Goal: Task Accomplishment & Management: Use online tool/utility

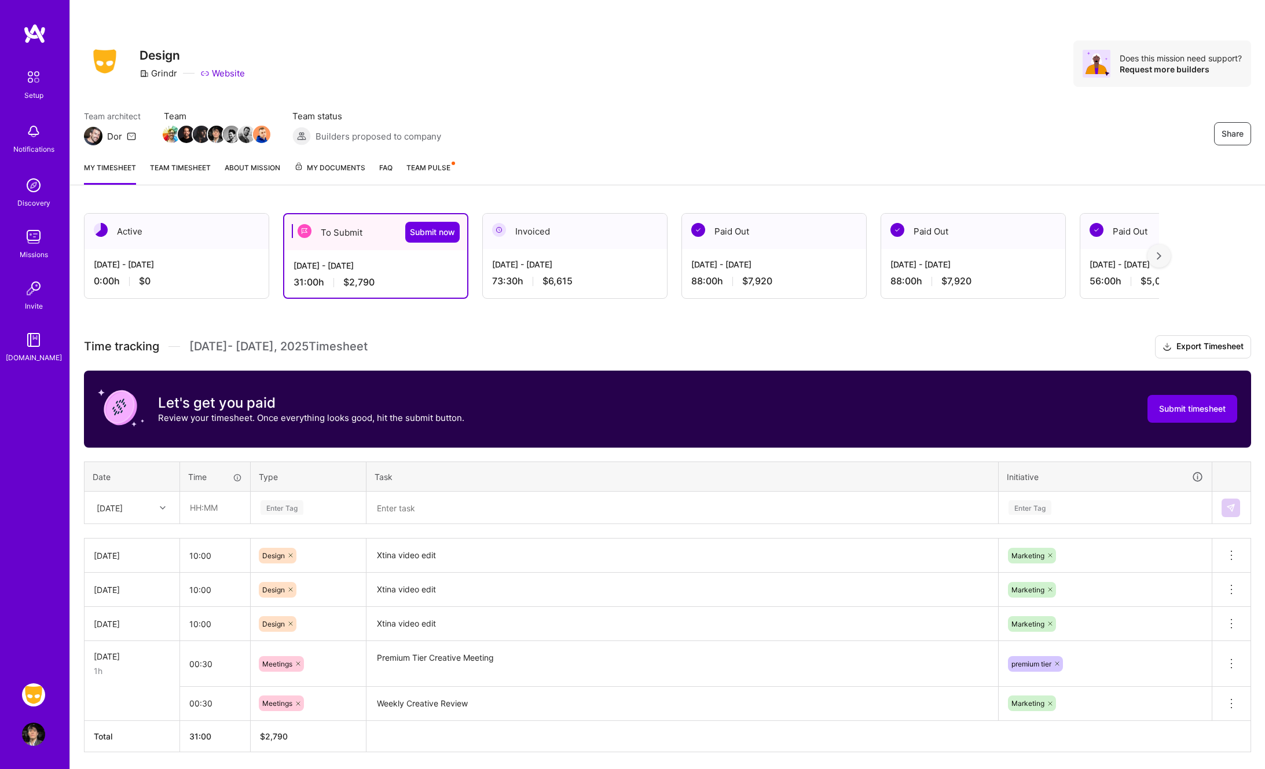
scroll to position [39, 0]
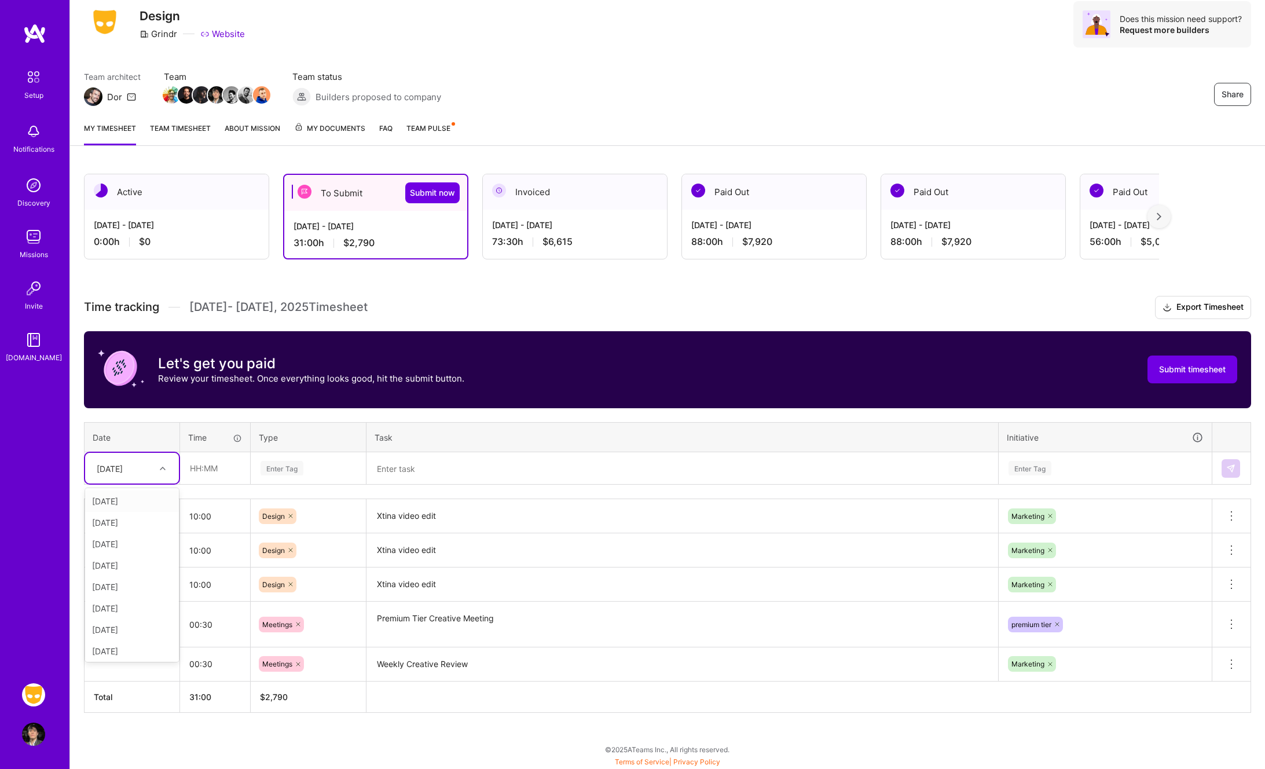
click at [160, 470] on icon at bounding box center [163, 468] width 6 height 6
click at [135, 565] on div "[DATE]" at bounding box center [132, 562] width 94 height 21
click at [213, 461] on input "text" at bounding box center [215, 468] width 69 height 31
type input "05:00"
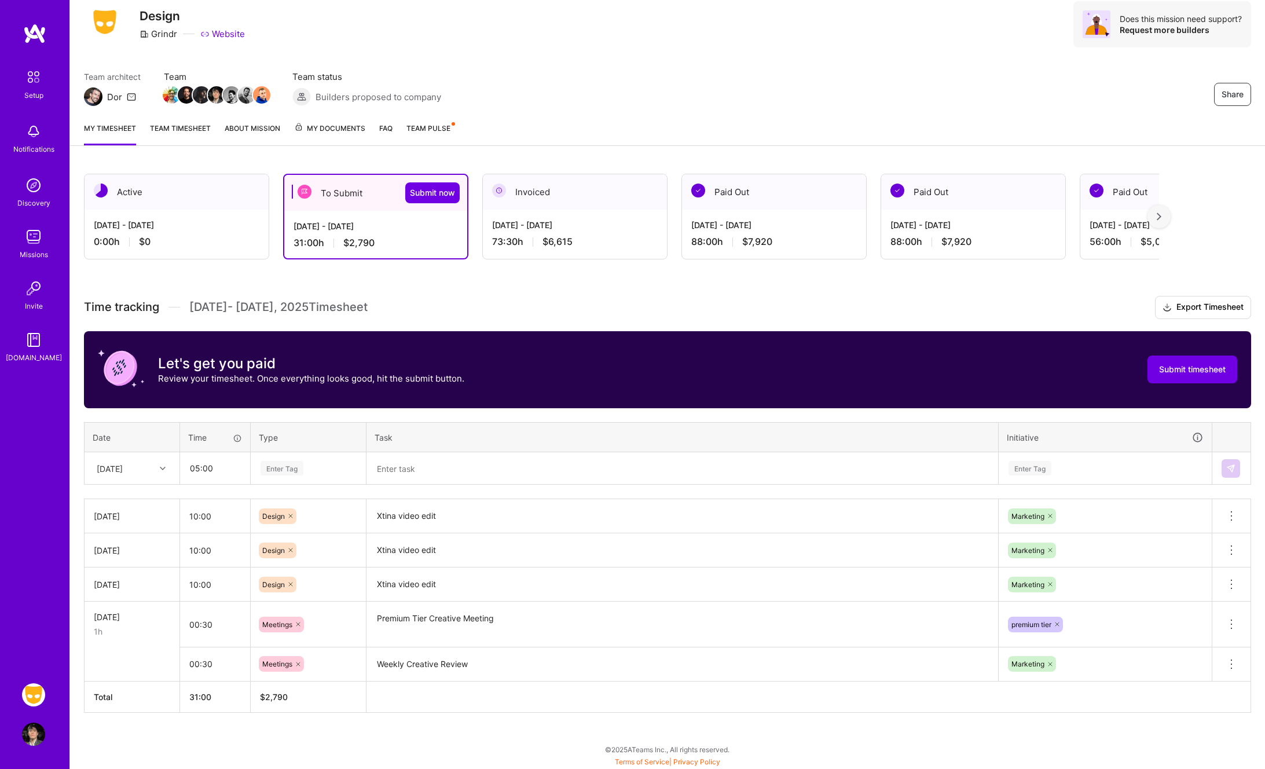
click at [330, 464] on div "Enter Tag" at bounding box center [308, 468] width 98 height 14
click at [297, 535] on div "Design" at bounding box center [308, 533] width 114 height 27
click at [401, 489] on div "Time tracking [DATE] - [DATE] Timesheet Export Timesheet Let's get you paid Rev…" at bounding box center [667, 504] width 1167 height 417
click at [405, 467] on textarea at bounding box center [682, 468] width 629 height 31
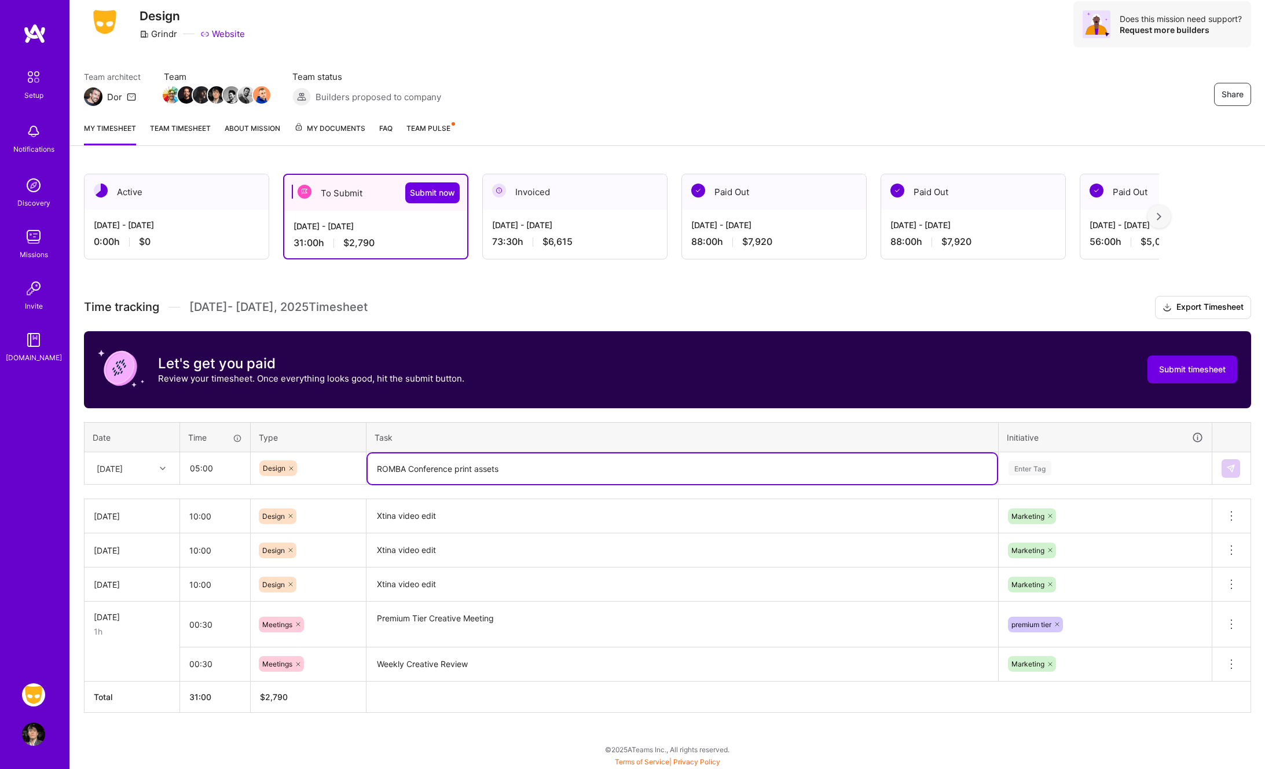
type textarea "ROMBA Conference print assets"
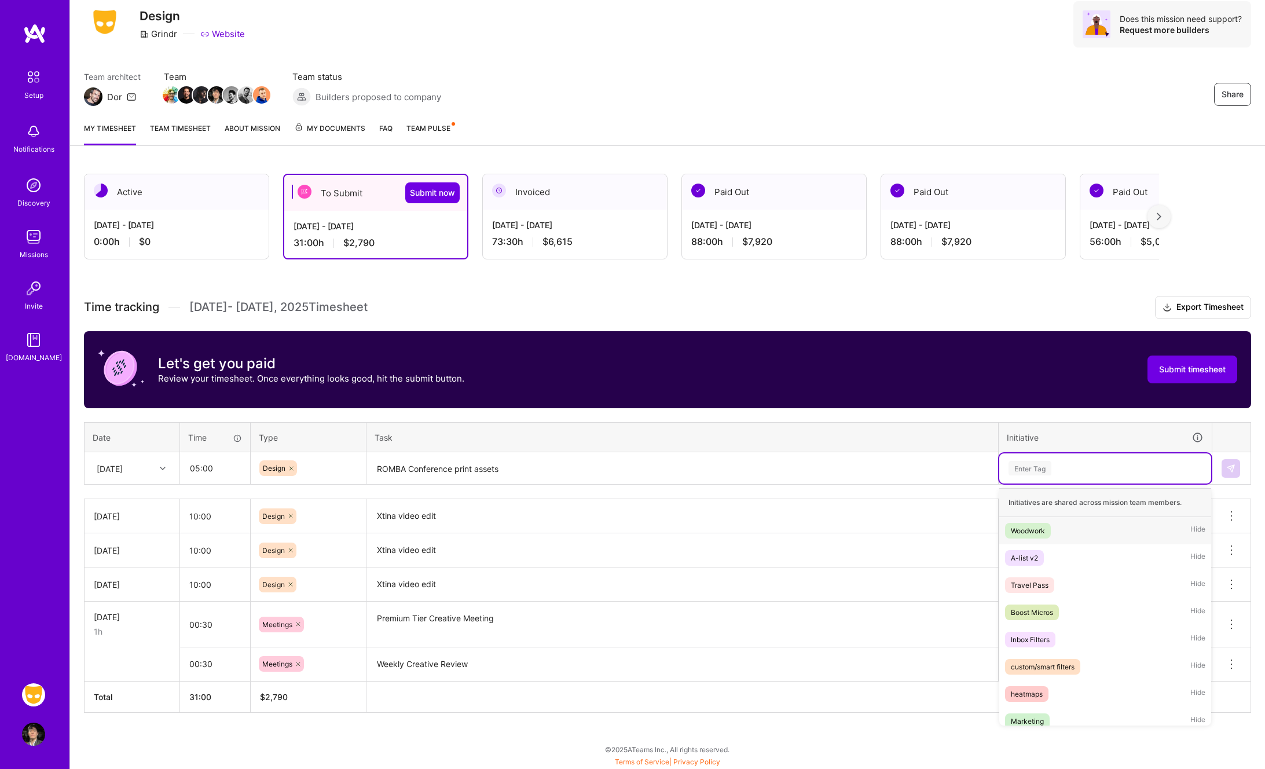
click at [1046, 472] on div "Enter Tag" at bounding box center [1029, 468] width 43 height 18
type input "mark"
click at [1031, 533] on div "Marketing" at bounding box center [1027, 530] width 33 height 12
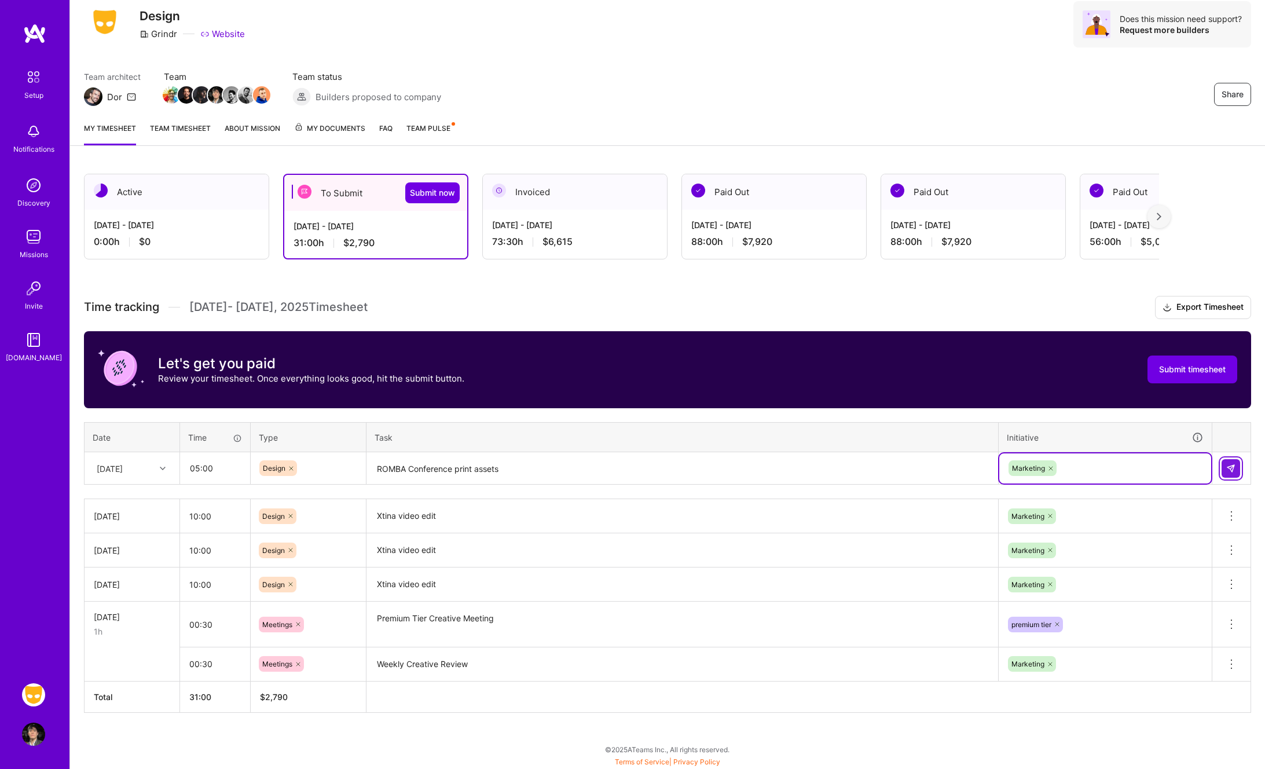
click at [1234, 464] on img at bounding box center [1230, 468] width 9 height 9
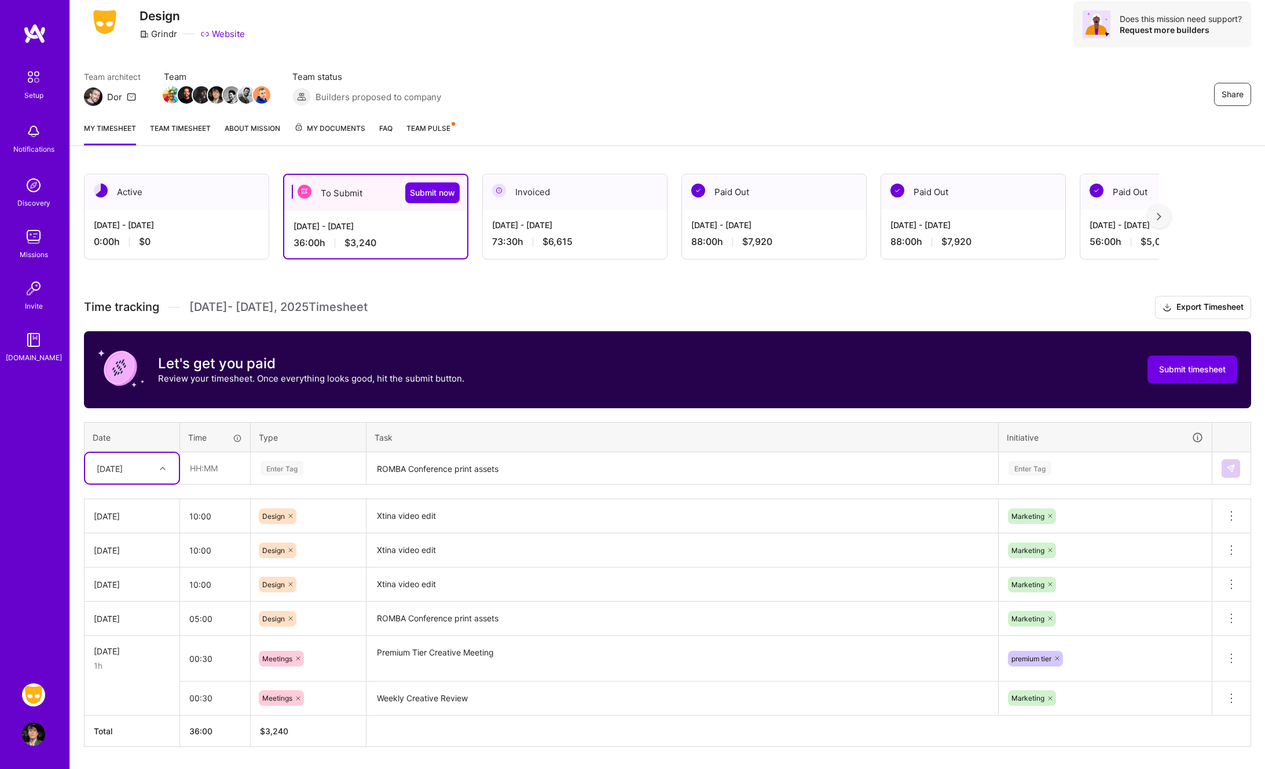
click at [164, 469] on icon at bounding box center [163, 468] width 6 height 6
click at [129, 566] on div "[DATE]" at bounding box center [132, 565] width 94 height 21
click at [209, 465] on input "text" at bounding box center [215, 468] width 69 height 31
type input "03:00"
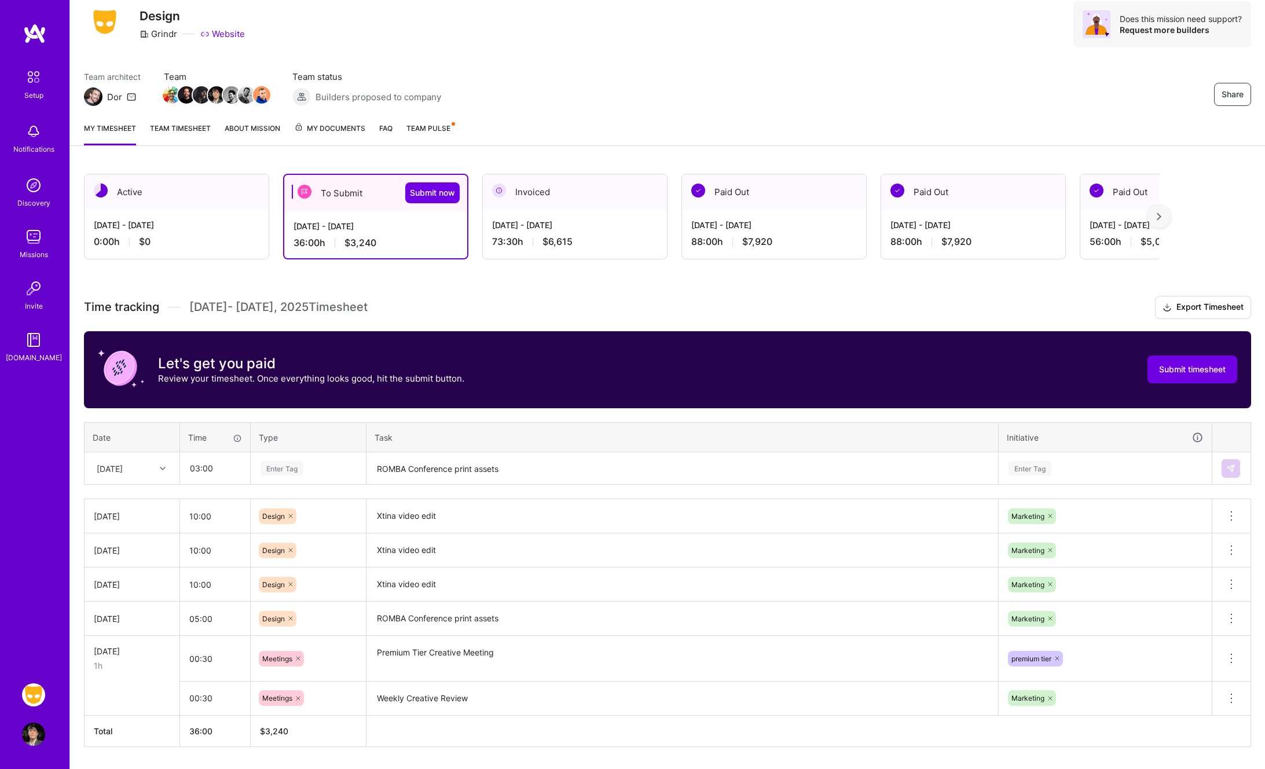
click at [285, 480] on div "Enter Tag" at bounding box center [308, 468] width 114 height 30
click at [284, 526] on span "Design" at bounding box center [274, 534] width 34 height 16
click at [419, 479] on textarea "ROMBA Conference print assets" at bounding box center [682, 468] width 629 height 31
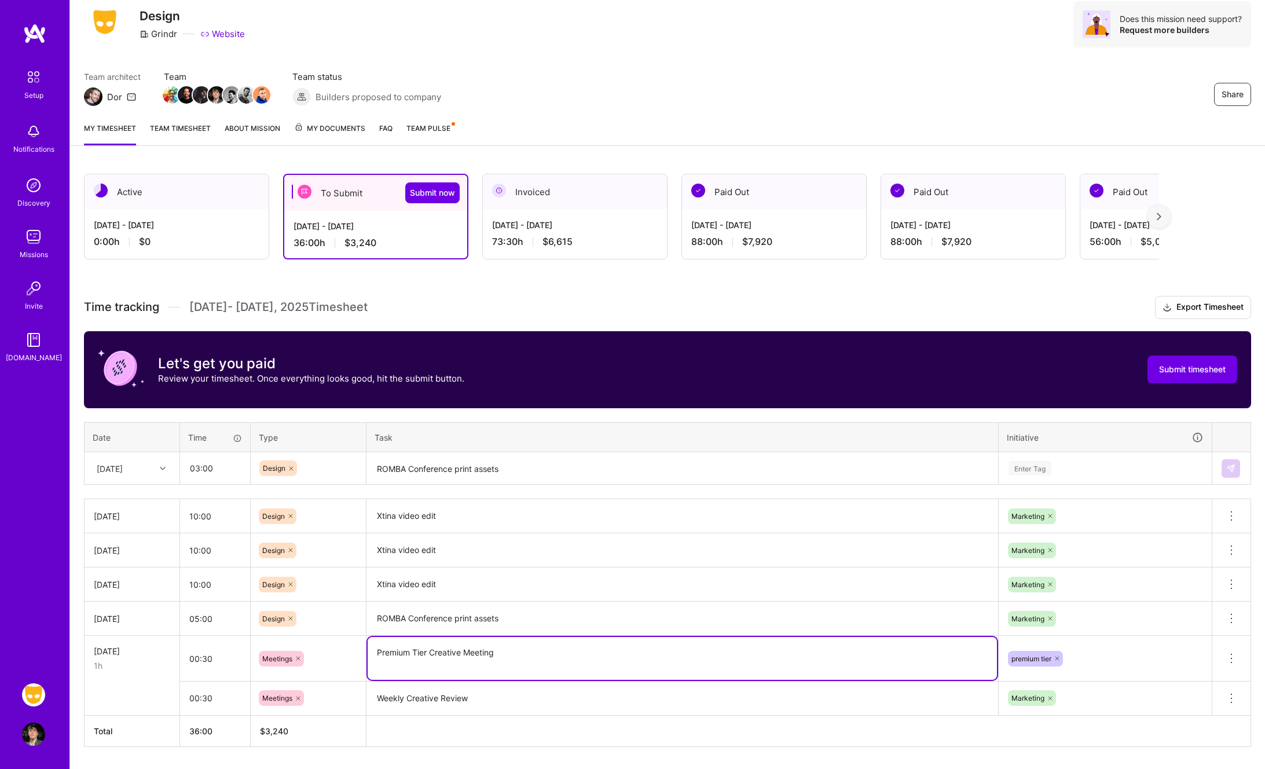
drag, startPoint x: 428, startPoint y: 653, endPoint x: 369, endPoint y: 650, distance: 59.7
click at [369, 650] on textarea "Premium Tier Creative Meeting" at bounding box center [682, 658] width 629 height 43
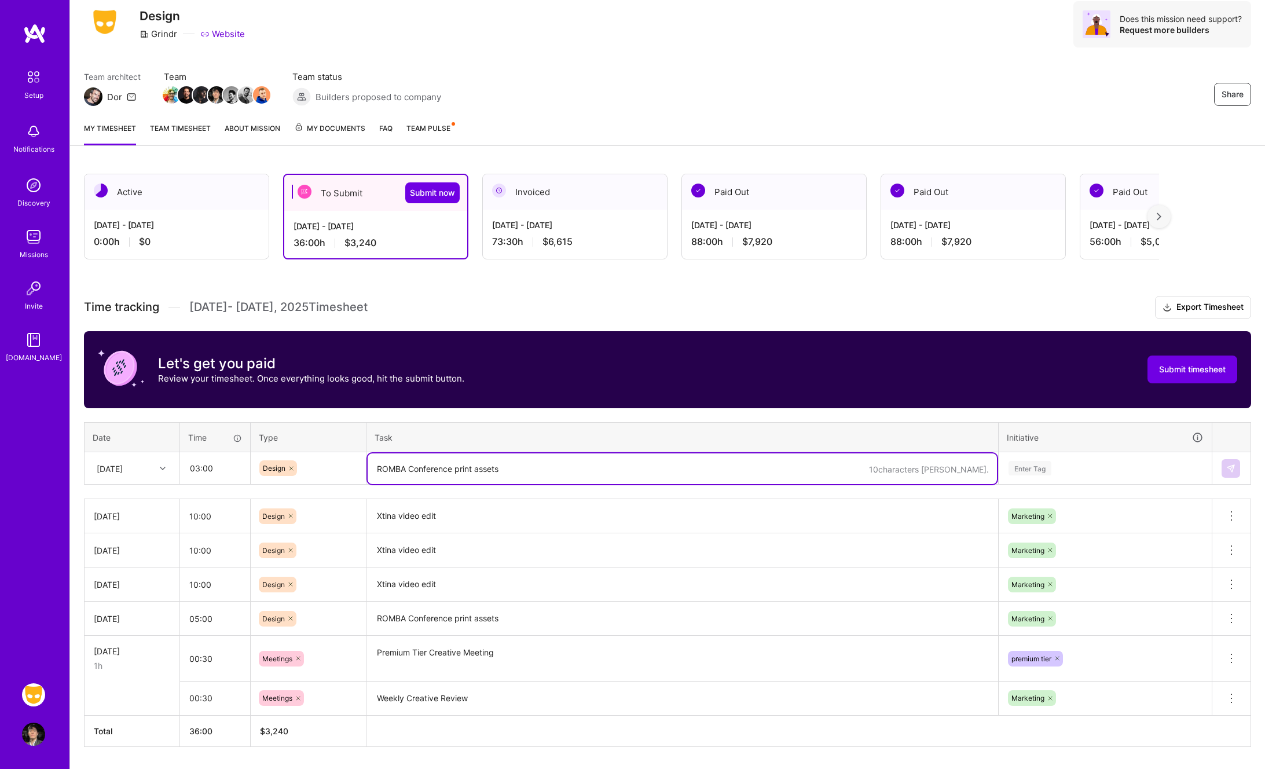
click at [463, 467] on textarea "ROMBA Conference print assets" at bounding box center [682, 468] width 629 height 31
paste textarea "Premium Tier"
type textarea "Premium Tier creative assets"
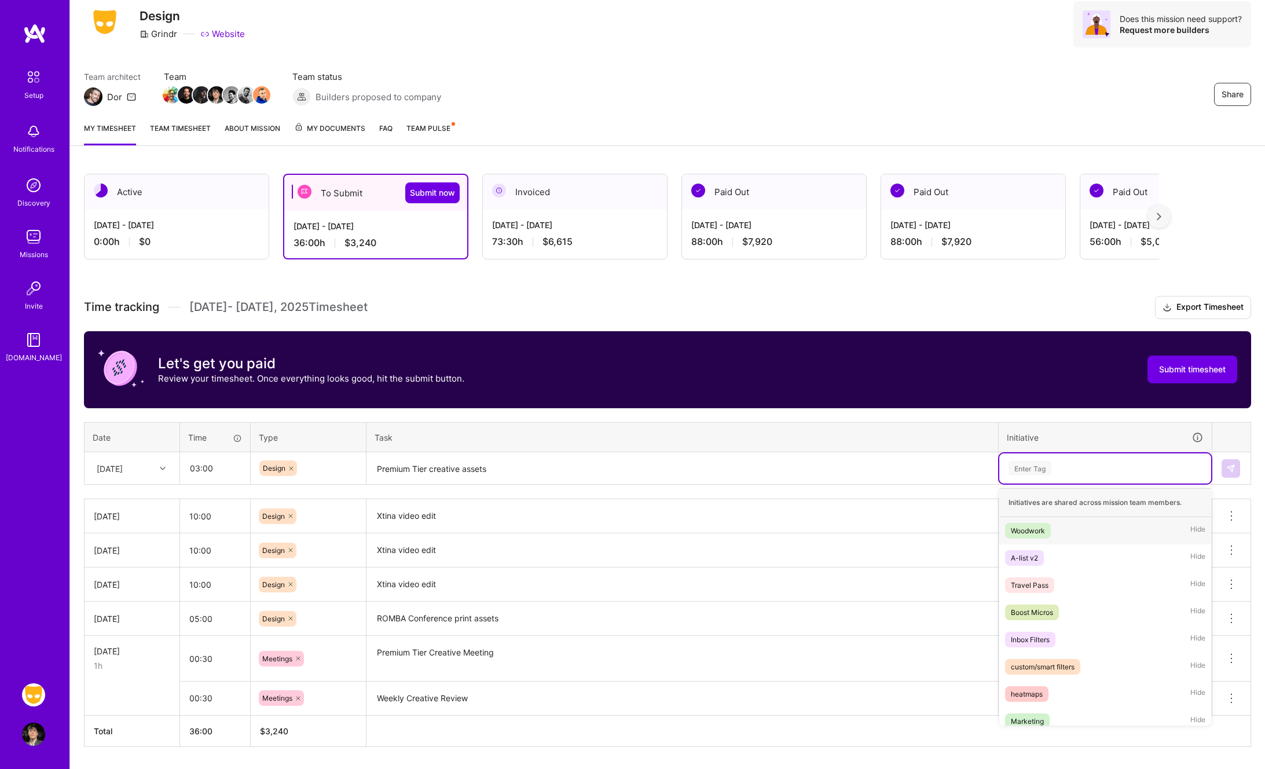
click at [1052, 464] on div "Enter Tag" at bounding box center [1105, 468] width 196 height 14
type input "pre"
click at [1034, 582] on div "premium tier" at bounding box center [1031, 585] width 40 height 12
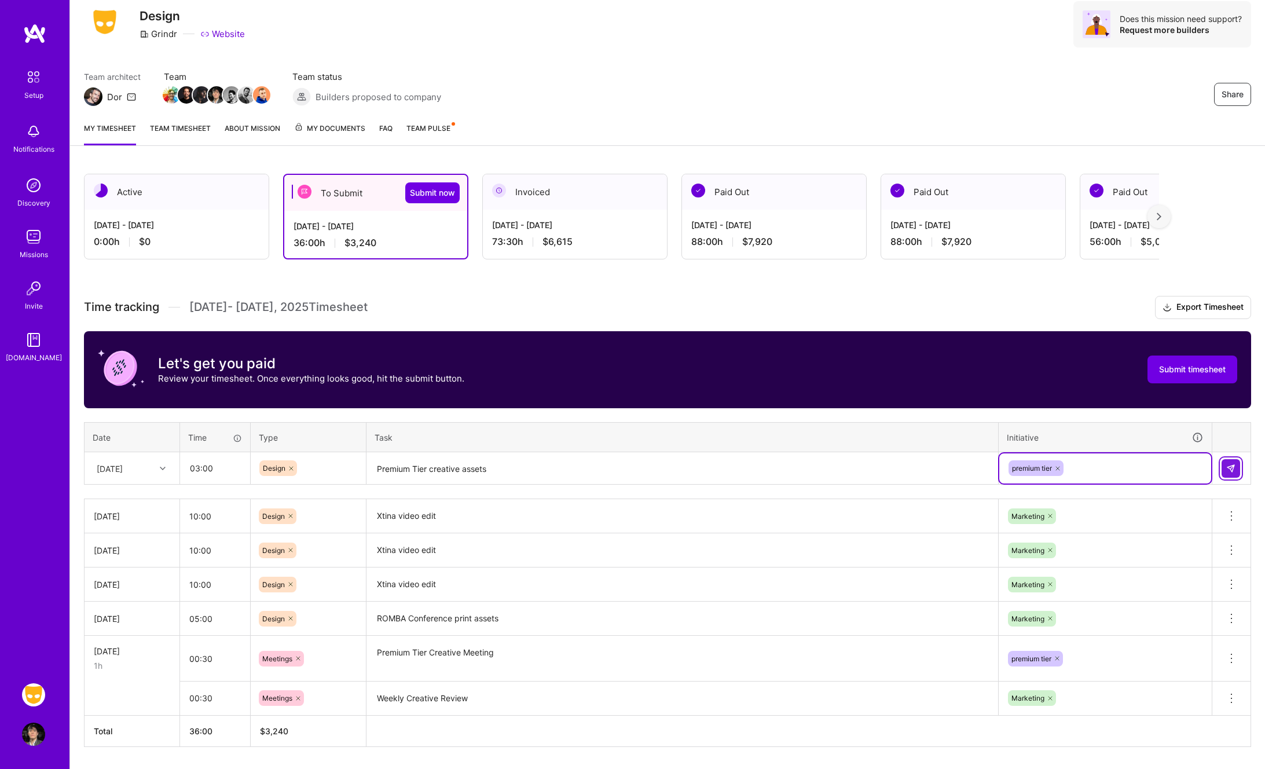
click at [1230, 466] on img at bounding box center [1230, 468] width 9 height 9
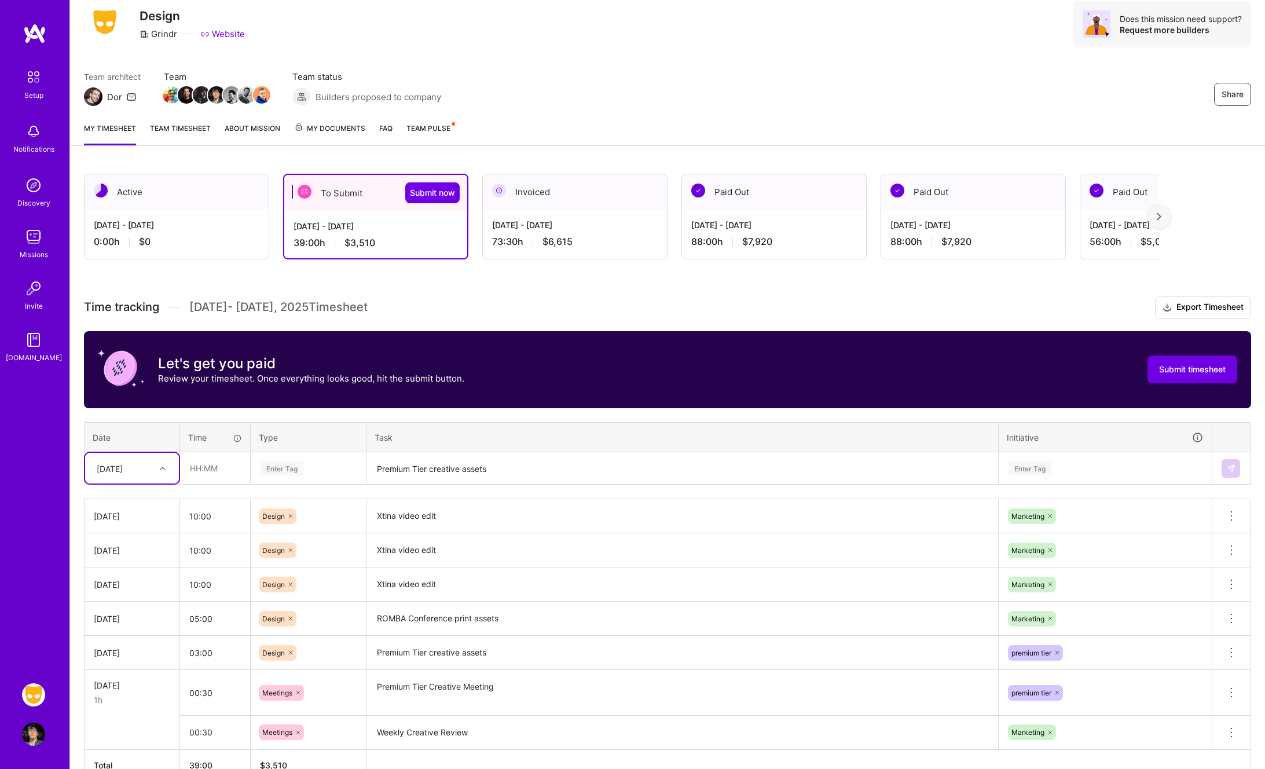
scroll to position [108, 0]
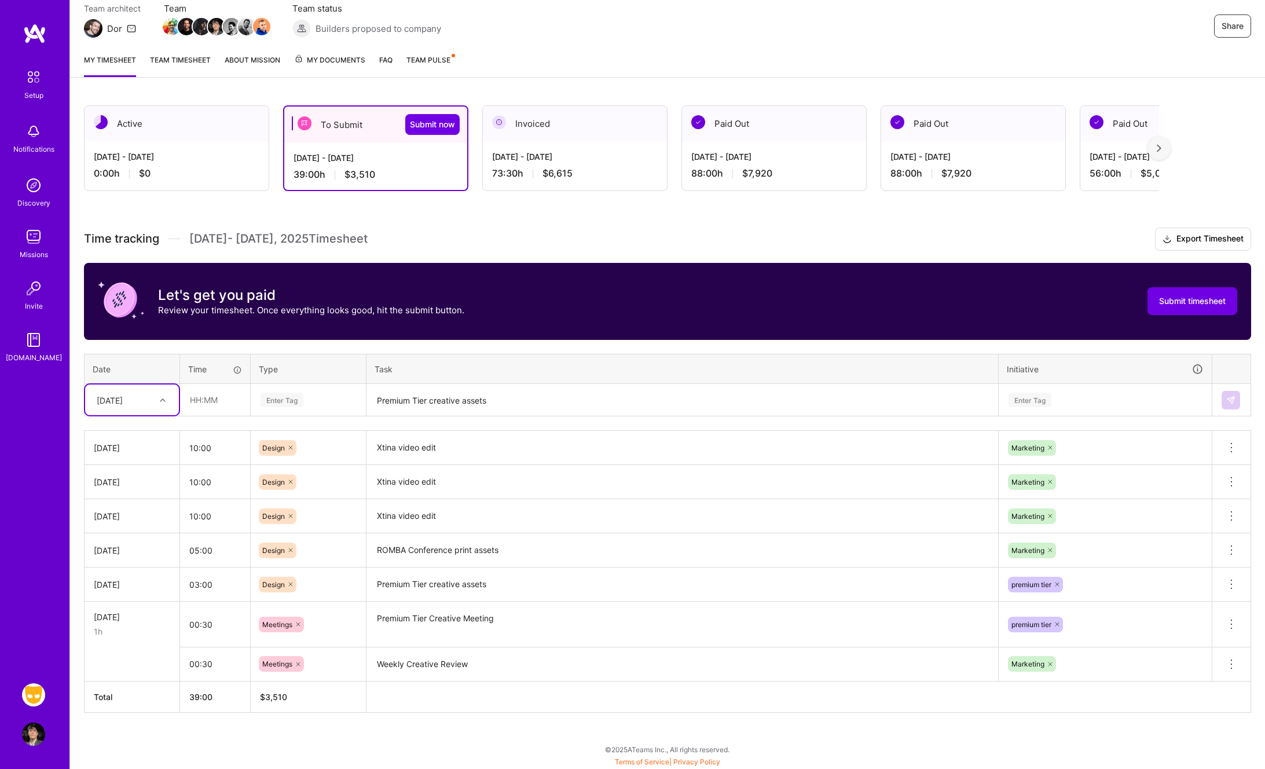
click at [160, 398] on icon at bounding box center [163, 400] width 6 height 6
click at [210, 397] on input "text" at bounding box center [215, 399] width 69 height 31
type input "04:00"
click at [262, 402] on div "Enter Tag" at bounding box center [282, 400] width 43 height 18
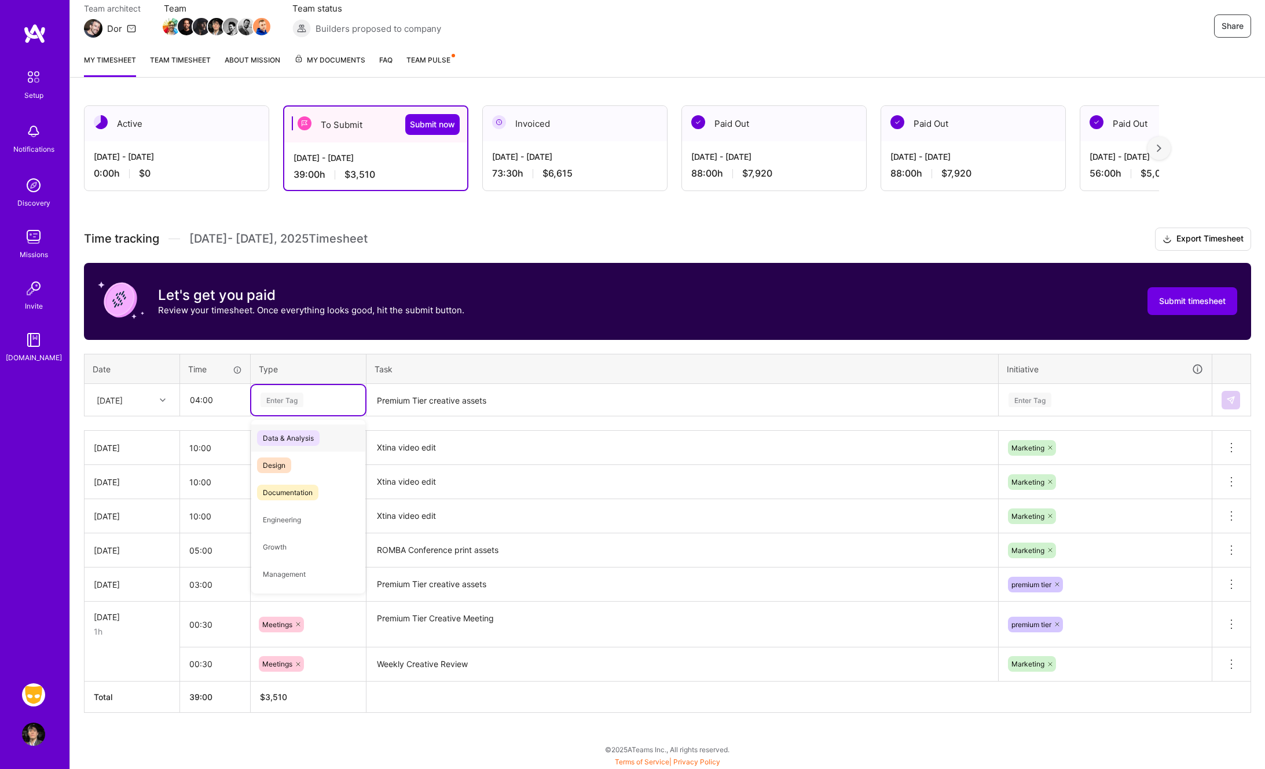
type input "d"
click at [288, 454] on div "Design" at bounding box center [308, 465] width 114 height 27
click at [409, 405] on textarea "Premium Tier creative assets" at bounding box center [682, 400] width 629 height 31
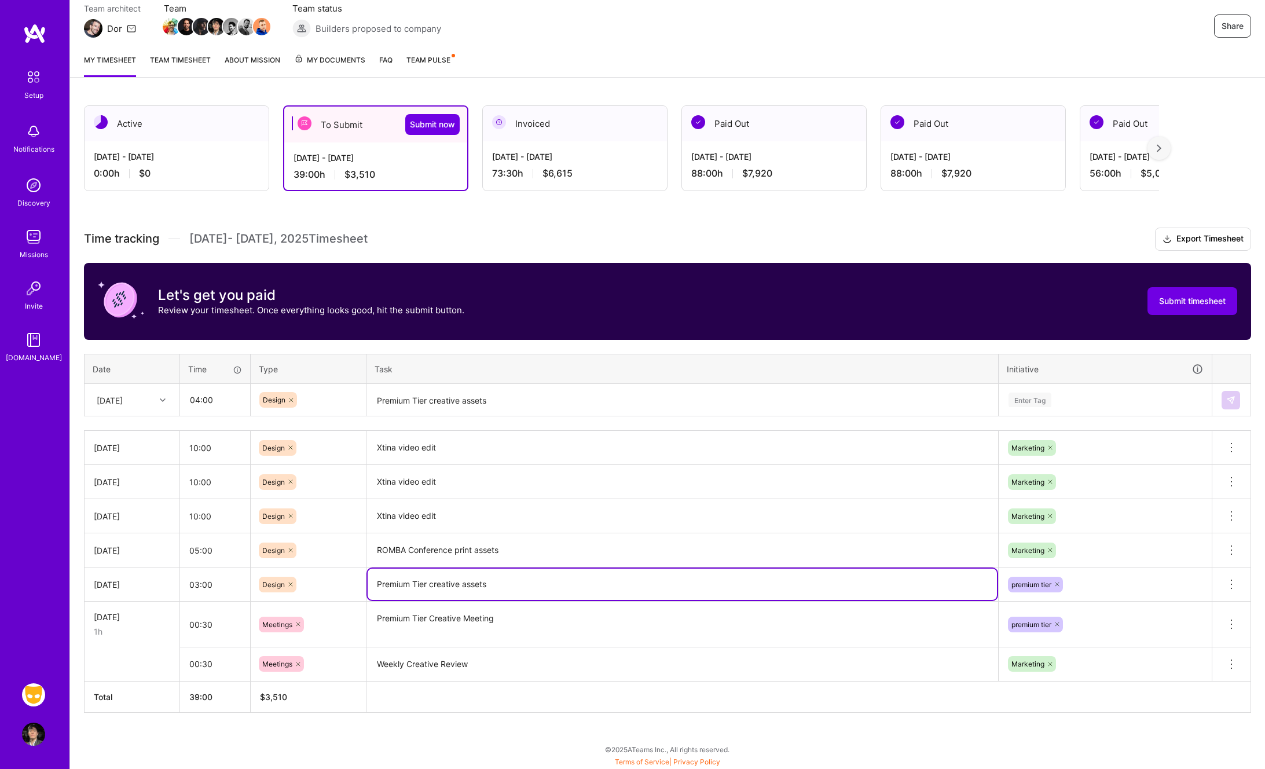
drag, startPoint x: 502, startPoint y: 581, endPoint x: 357, endPoint y: 580, distance: 145.3
click at [357, 580] on tr "[DATE] 03:00 Design Premium Tier creative assets premium tier Delete row" at bounding box center [668, 584] width 1166 height 34
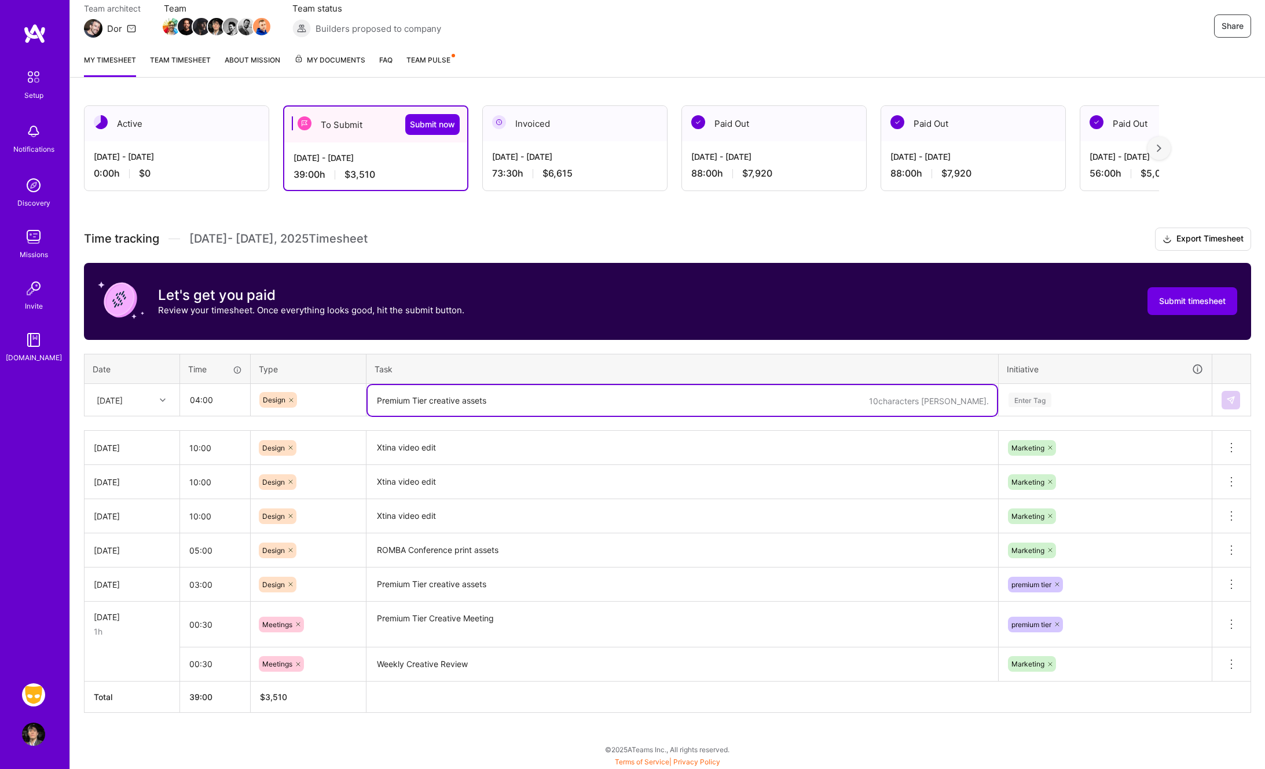
click at [479, 402] on textarea "Premium Tier creative assets" at bounding box center [682, 400] width 629 height 31
paste textarea "Premium Tier creative assets"
type textarea "Premium Tier creative assets"
click at [1065, 390] on div "Enter Tag" at bounding box center [1105, 400] width 212 height 30
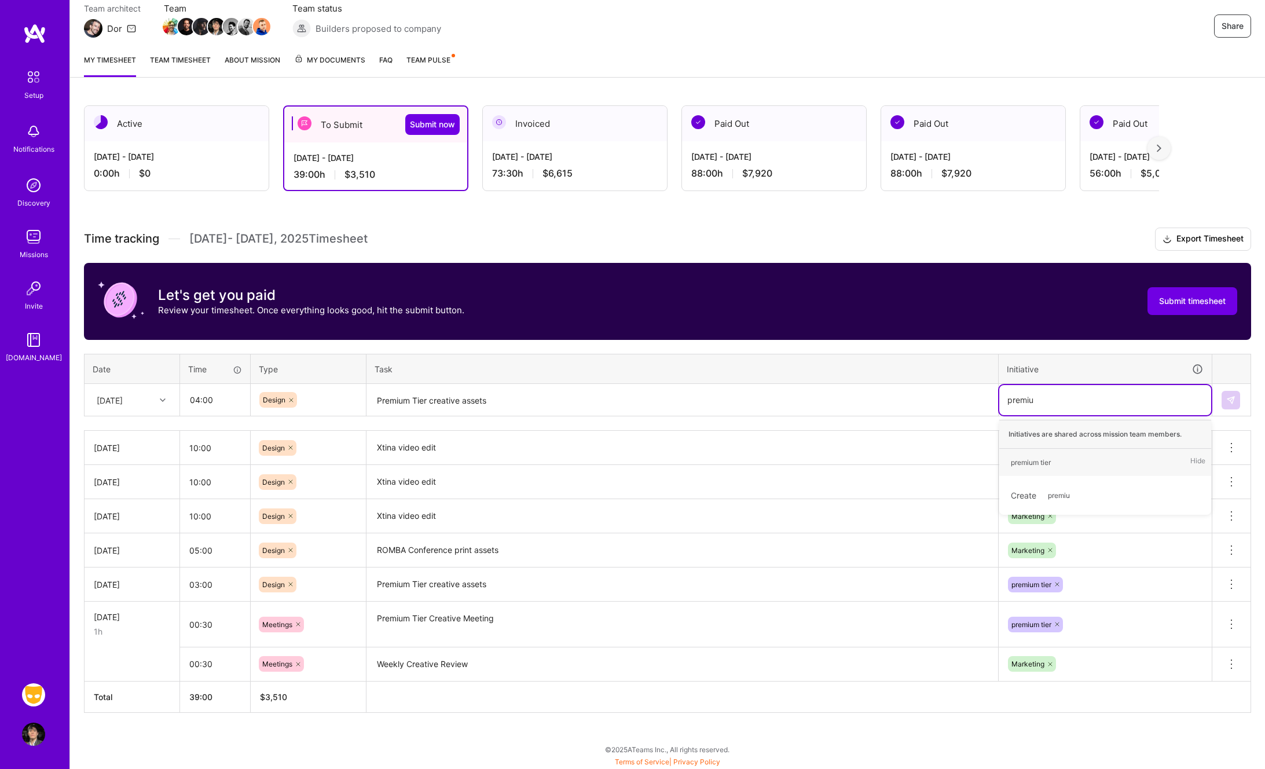
type input "premium"
click at [1059, 459] on div "premium tier Hide" at bounding box center [1105, 462] width 212 height 27
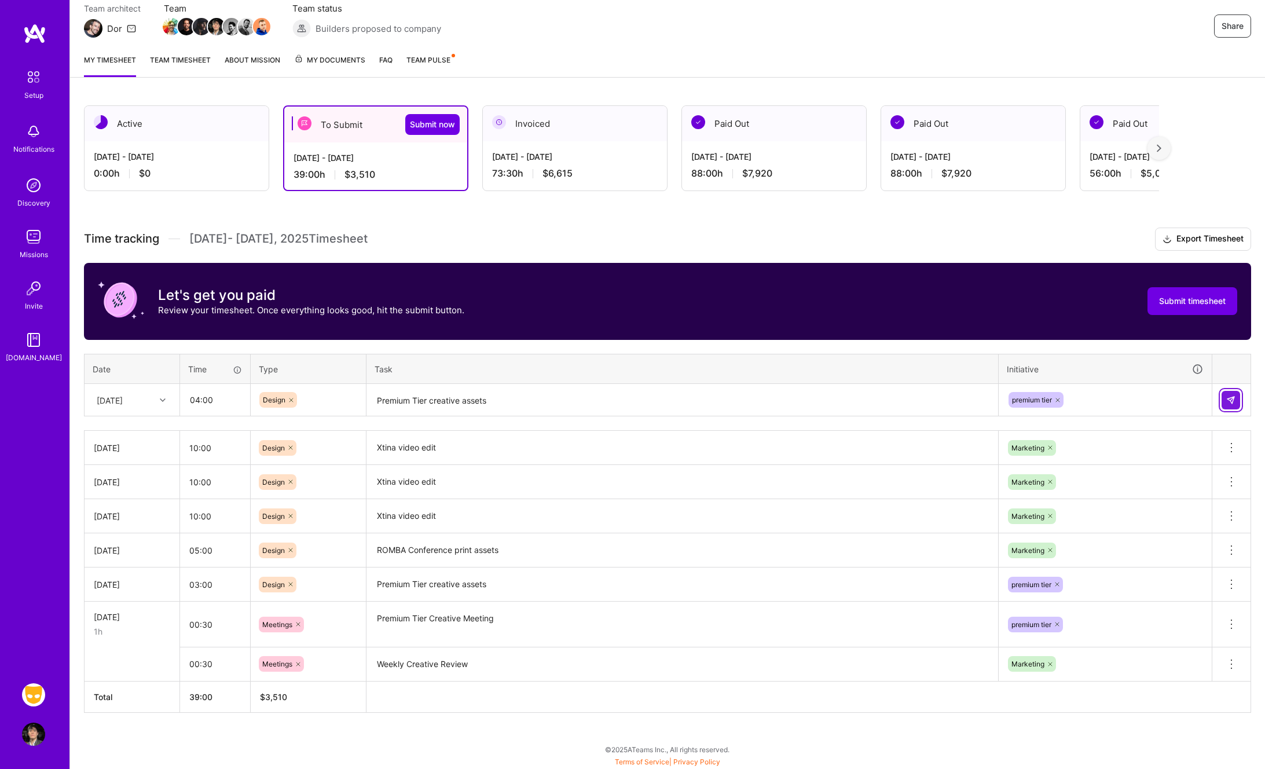
click at [1235, 394] on button at bounding box center [1230, 400] width 19 height 19
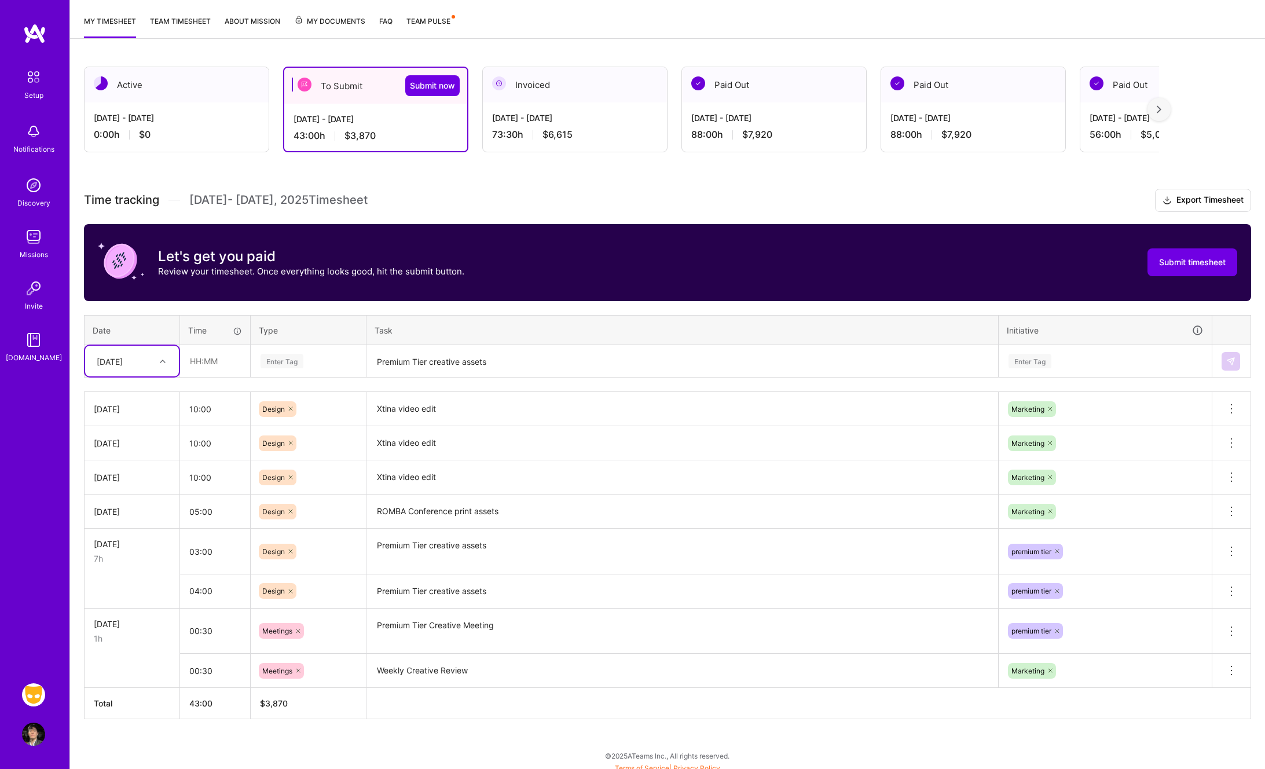
scroll to position [146, 0]
click at [150, 364] on div "[DATE]" at bounding box center [123, 361] width 64 height 19
click at [130, 419] on div "[DATE]" at bounding box center [132, 413] width 94 height 21
click at [232, 361] on input "text" at bounding box center [215, 361] width 69 height 31
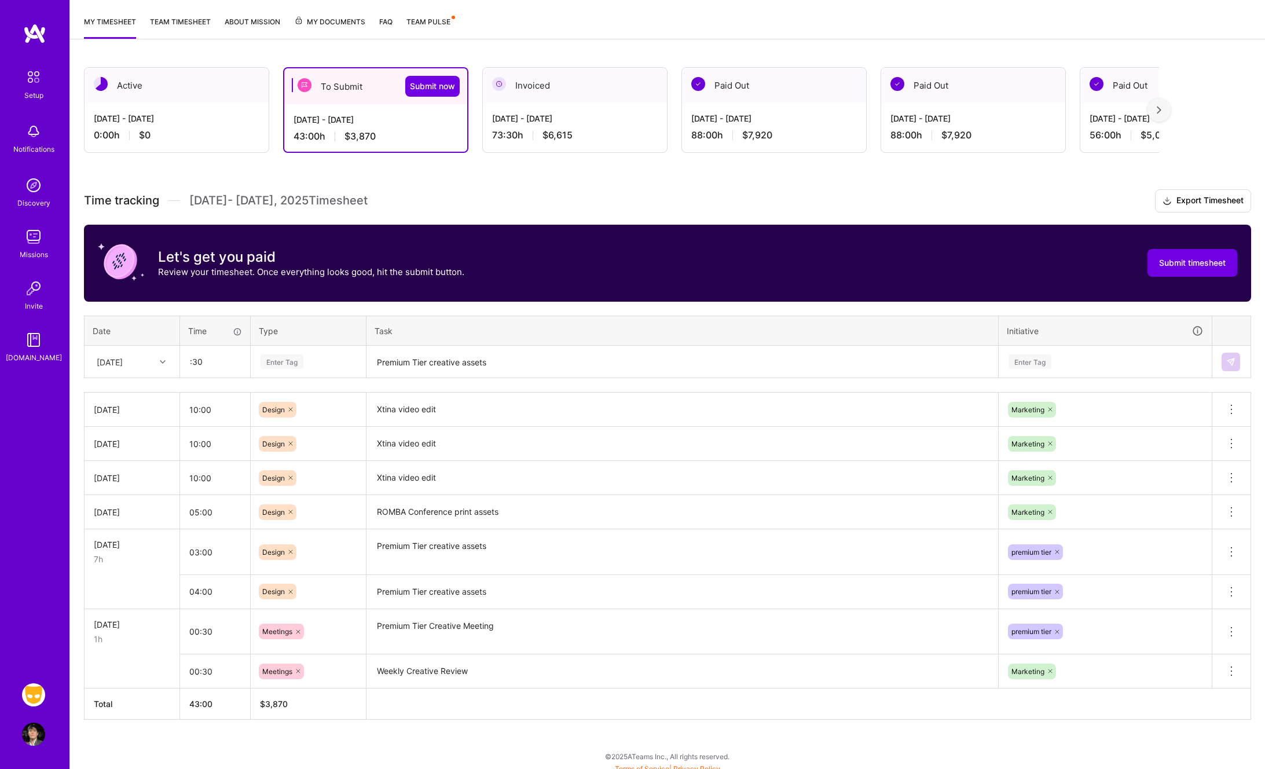
type input "00:30"
click at [297, 353] on div "Enter Tag" at bounding box center [308, 362] width 114 height 30
type input "des"
click at [292, 417] on div "Design" at bounding box center [308, 399] width 114 height 36
click at [291, 400] on div "Design" at bounding box center [308, 399] width 114 height 27
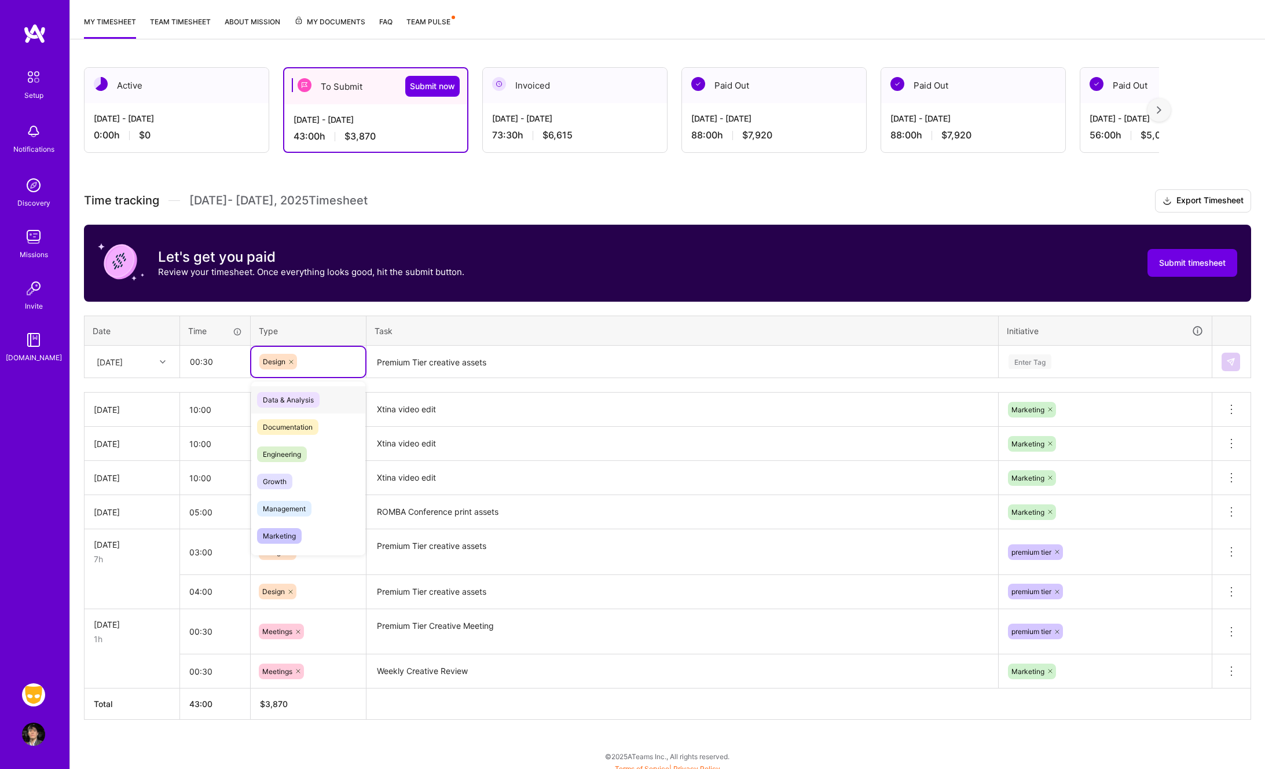
click at [302, 362] on div "Design" at bounding box center [308, 362] width 98 height 16
click at [289, 357] on div at bounding box center [291, 362] width 12 height 16
type input "mee"
click at [303, 394] on div "Meetings" at bounding box center [308, 399] width 114 height 27
click at [422, 348] on textarea "Premium Tier creative assets" at bounding box center [682, 362] width 629 height 31
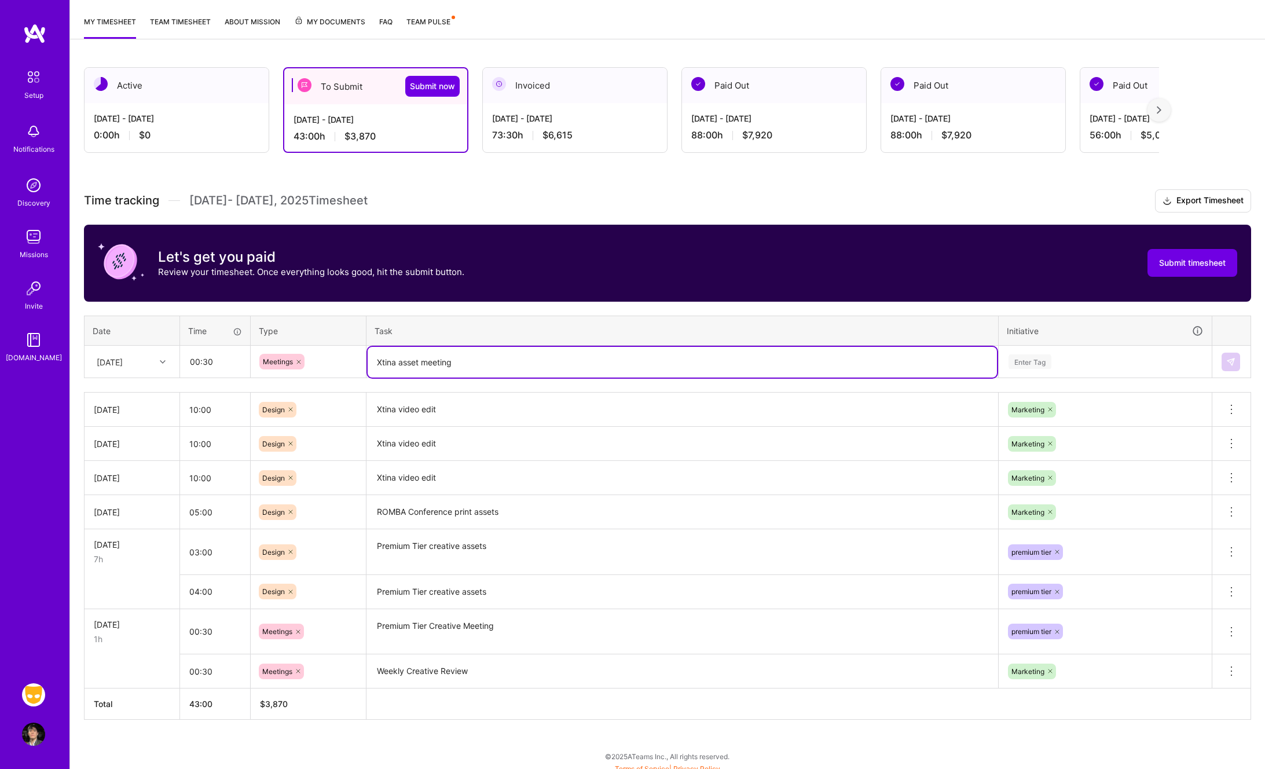
type textarea "Xtina asset meeting"
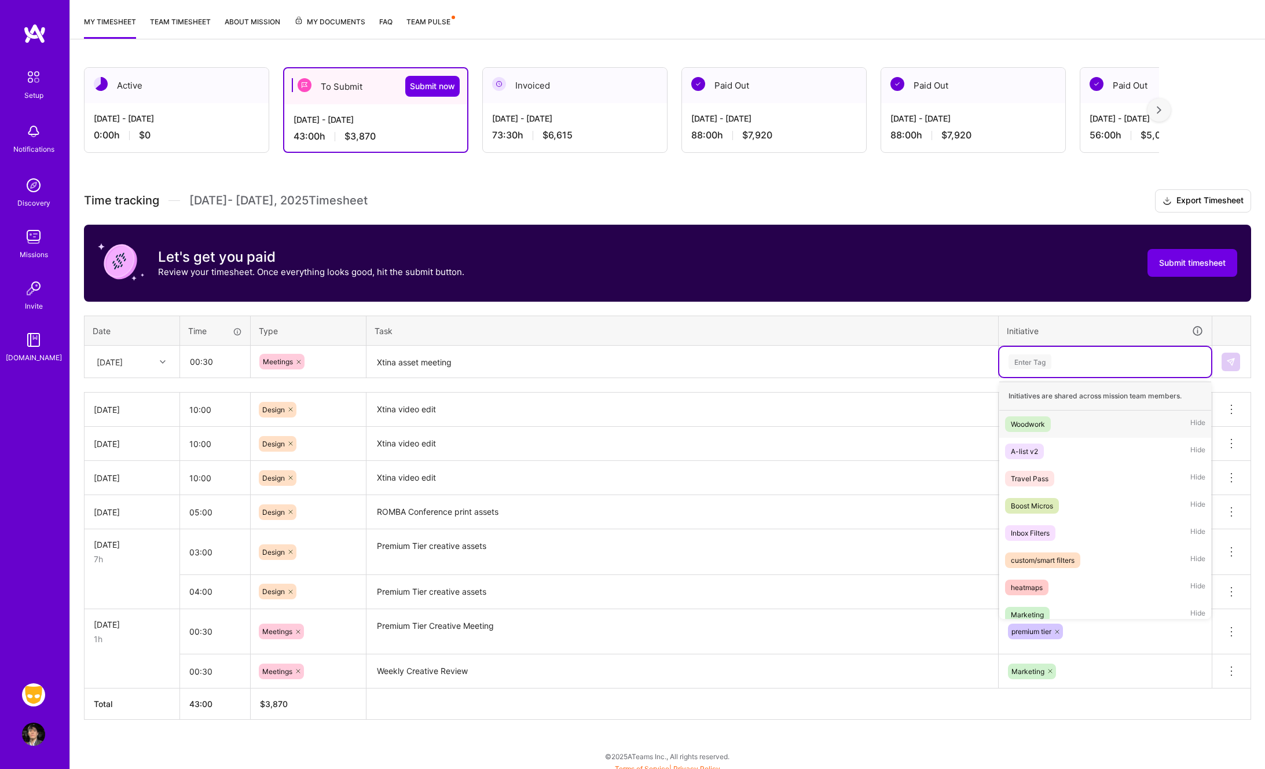
click at [1084, 372] on div "Enter Tag" at bounding box center [1105, 362] width 212 height 30
type input "mar"
click at [1037, 446] on div "Marketing" at bounding box center [1027, 451] width 33 height 12
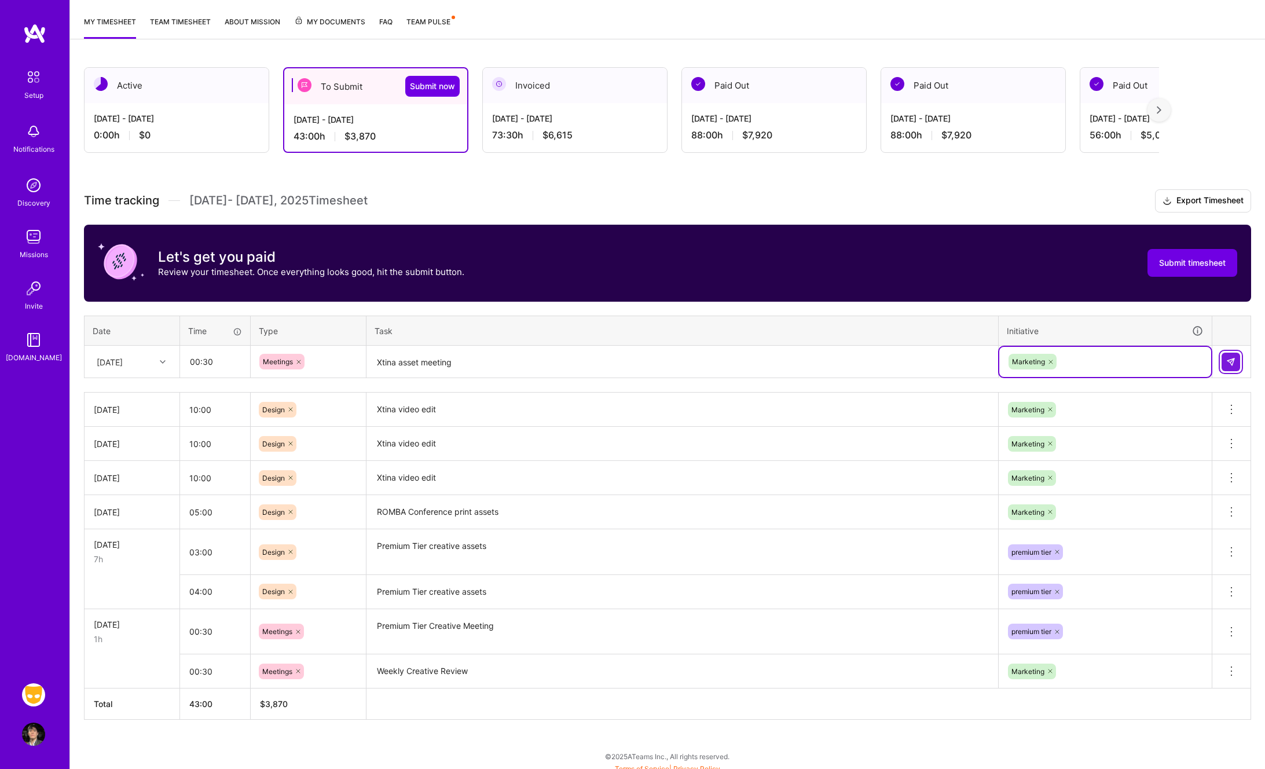
click at [1234, 364] on img at bounding box center [1230, 361] width 9 height 9
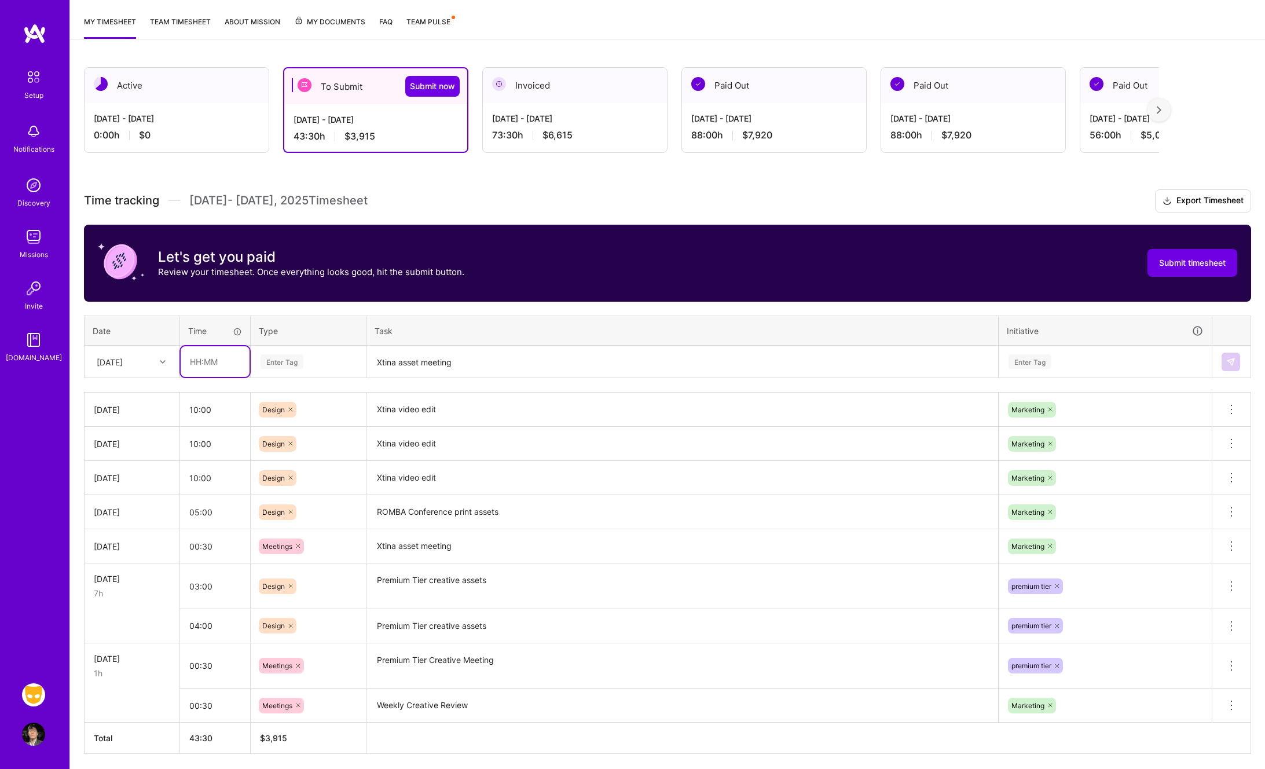
click at [216, 364] on input "text" at bounding box center [215, 361] width 69 height 31
type input "00:30"
click at [318, 362] on div "Enter Tag" at bounding box center [308, 361] width 98 height 14
type input "meet"
click at [346, 400] on div "Meetings" at bounding box center [308, 399] width 114 height 27
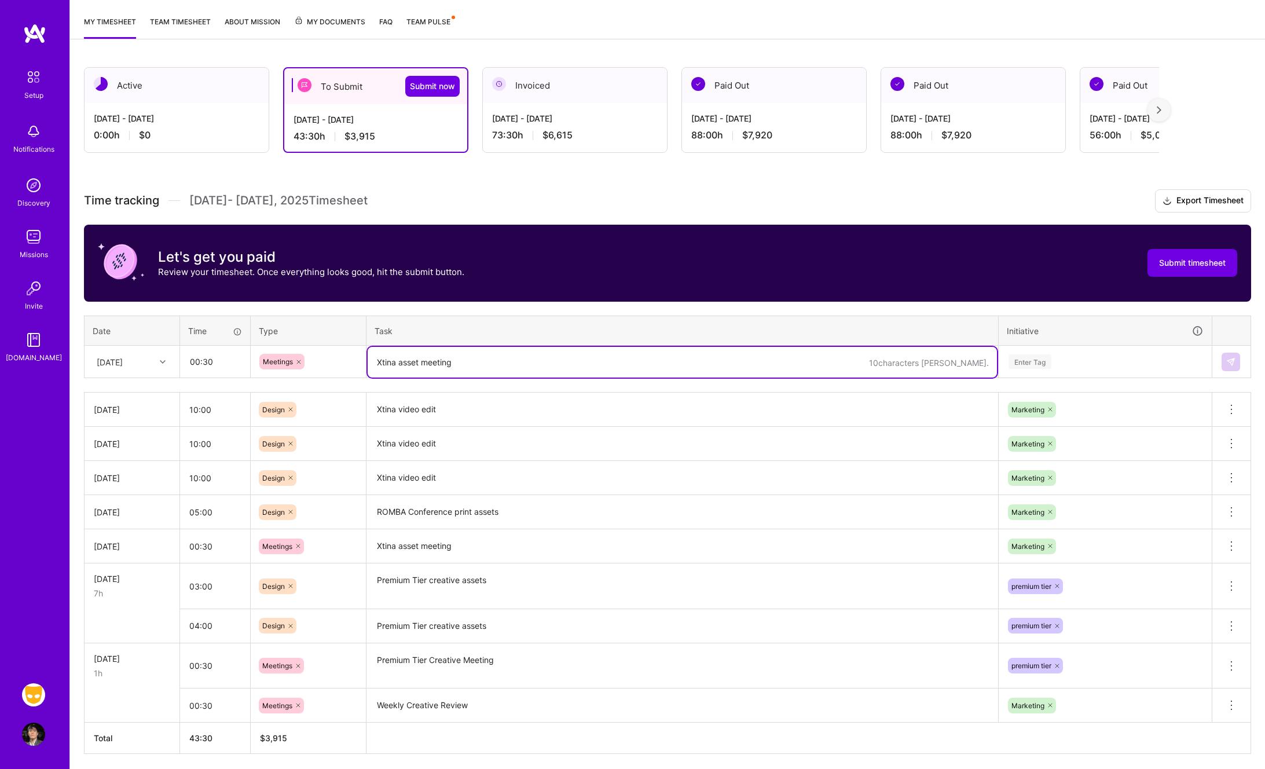
click at [441, 352] on textarea "Xtina asset meeting" at bounding box center [682, 362] width 629 height 31
type textarea "Weekly Creative Review"
click at [1033, 354] on div "Enter Tag" at bounding box center [1029, 362] width 43 height 18
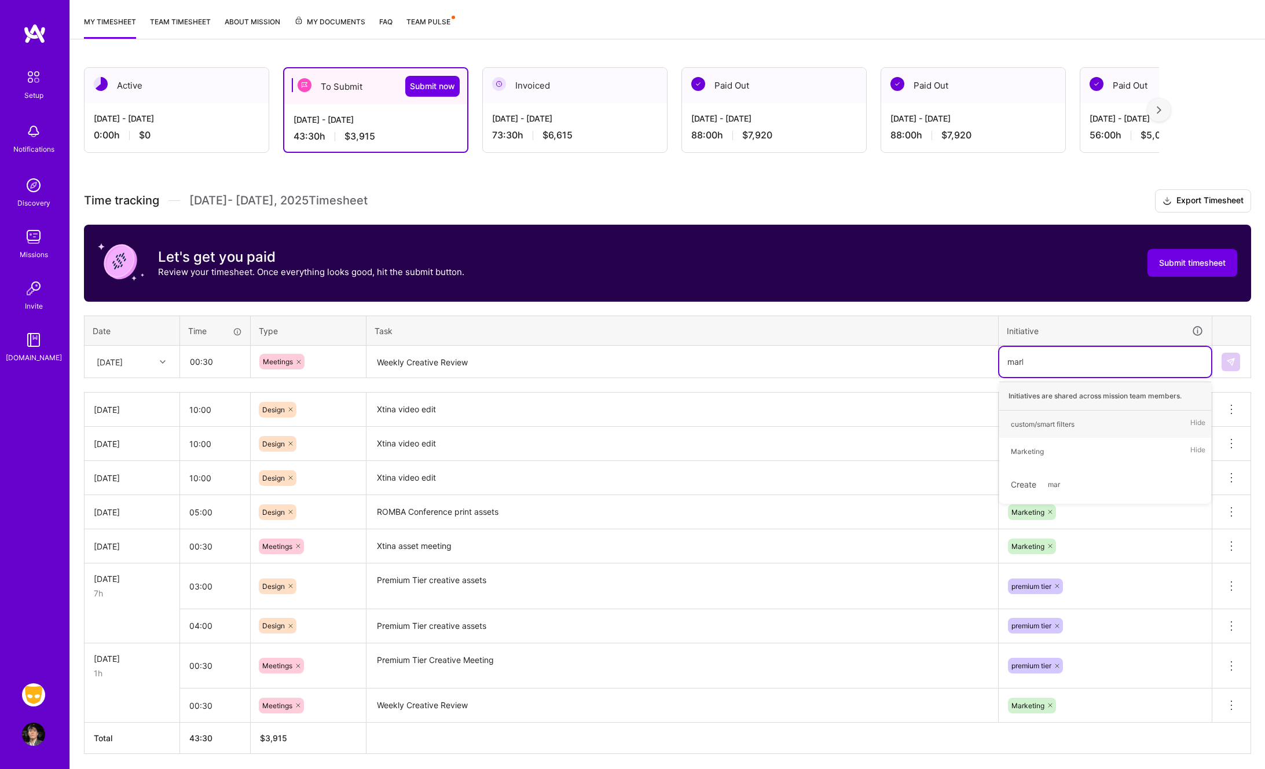
type input "market"
click at [1043, 423] on div "Marketing" at bounding box center [1027, 424] width 33 height 12
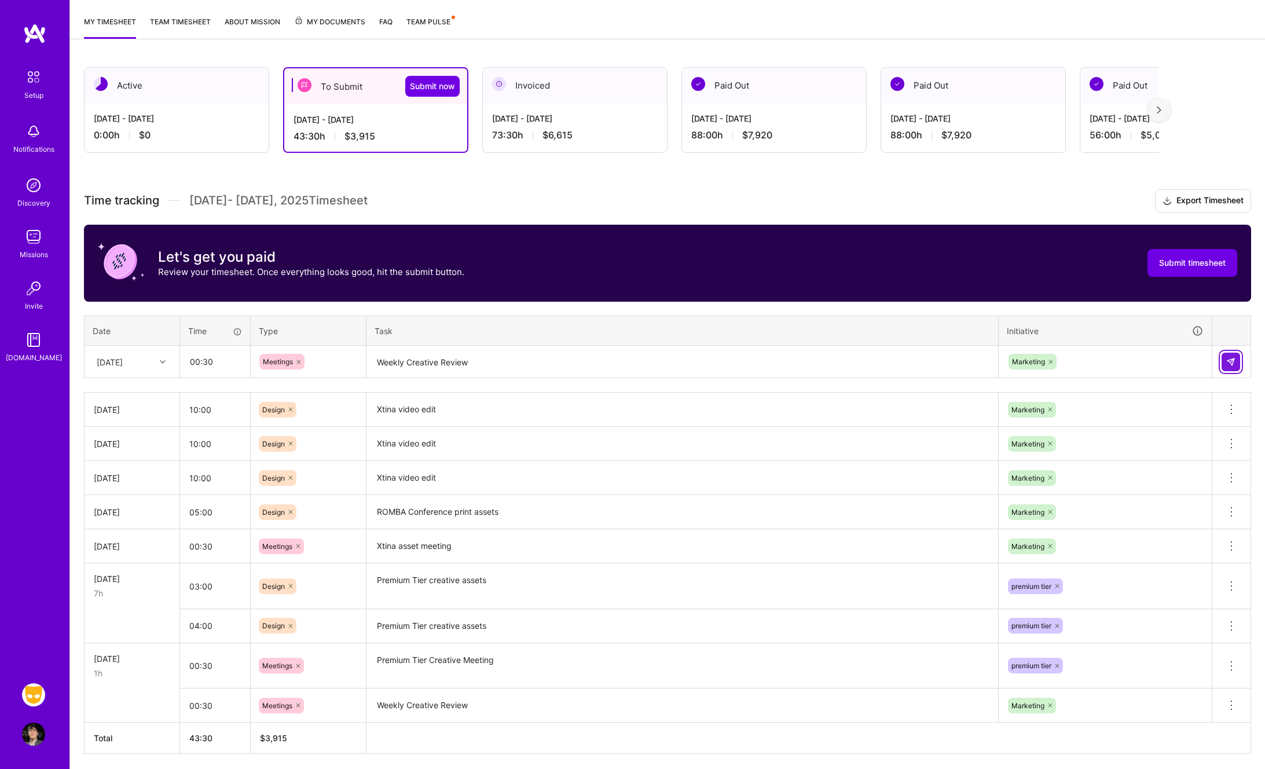
click at [1232, 353] on button at bounding box center [1230, 362] width 19 height 19
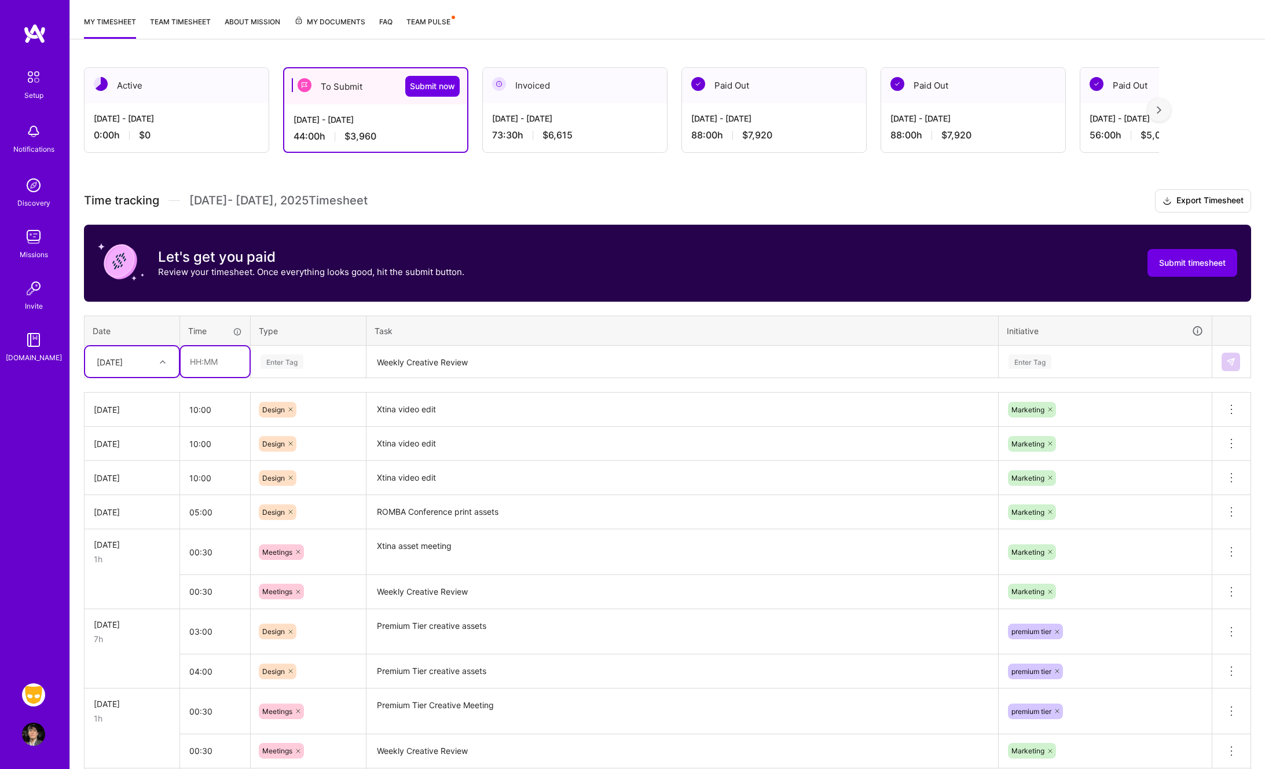
click at [204, 361] on input "text" at bounding box center [215, 361] width 69 height 31
type input "00:30"
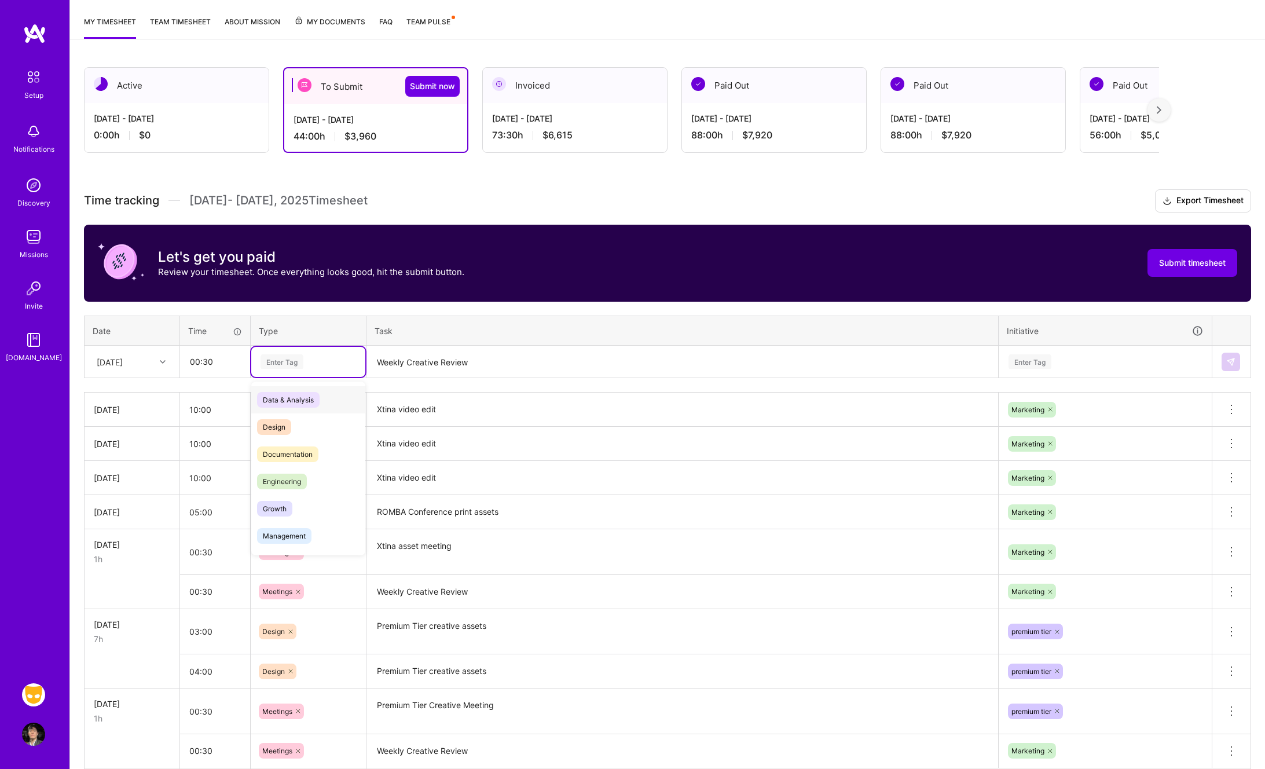
click at [304, 362] on div "Enter Tag" at bounding box center [308, 361] width 98 height 14
type input "meet"
click at [288, 401] on span "Meetings" at bounding box center [278, 400] width 42 height 16
click at [392, 353] on textarea "Weekly Creative Review" at bounding box center [682, 362] width 629 height 31
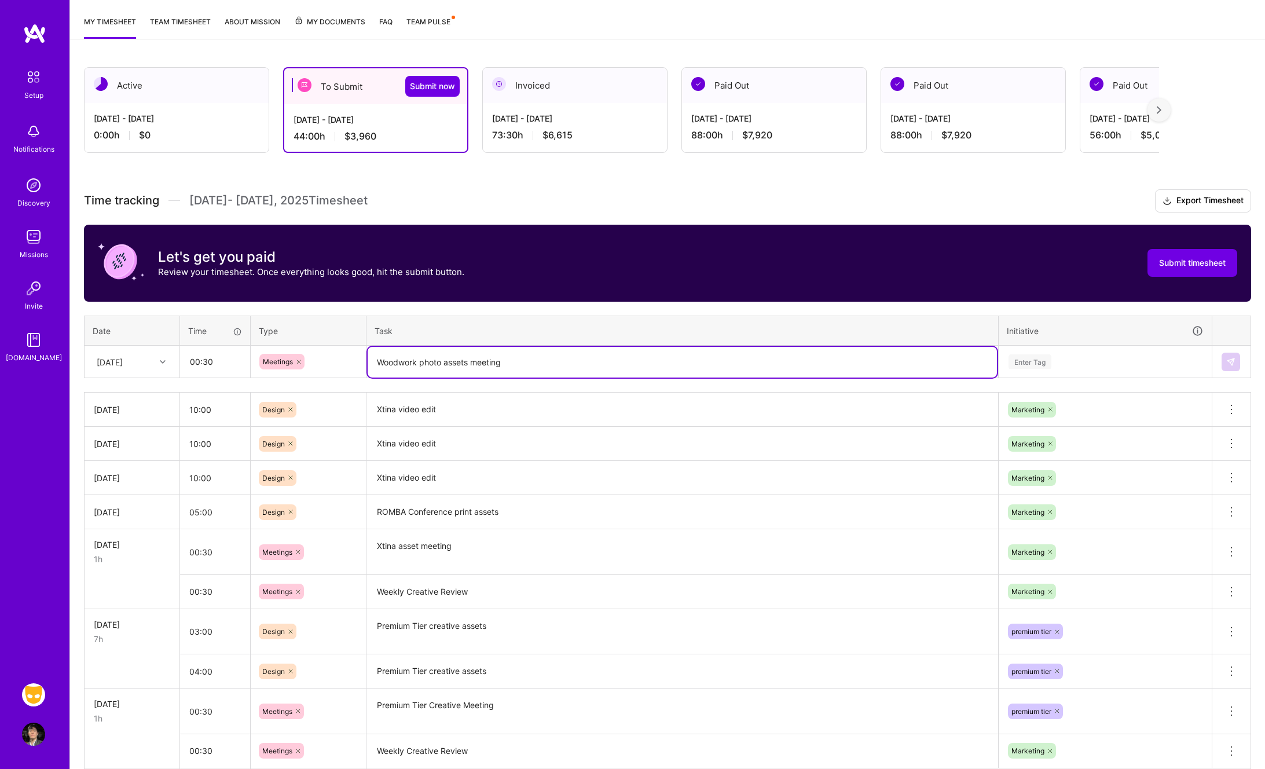
type textarea "Woodwork photo assets meeting"
click at [1038, 365] on div "Enter Tag" at bounding box center [1029, 362] width 43 height 18
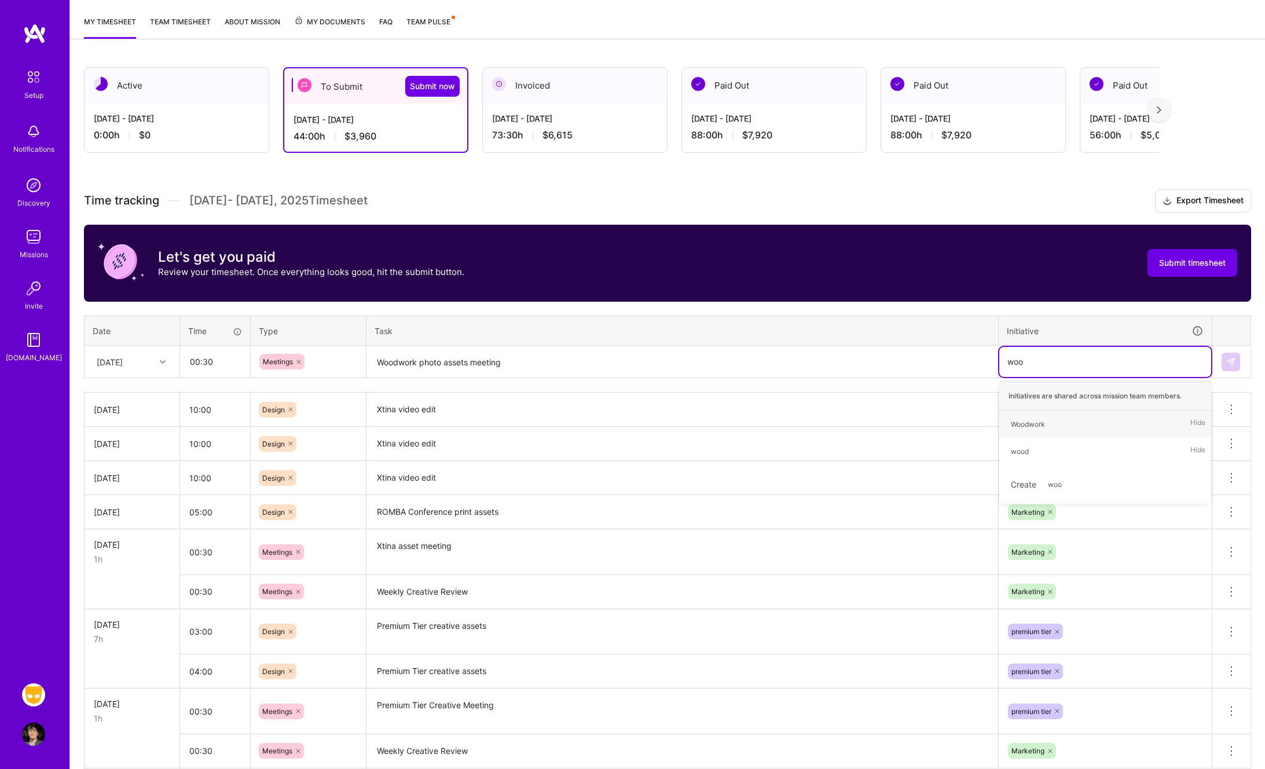
type input "wood"
click at [1043, 426] on div "Woodwork" at bounding box center [1028, 424] width 34 height 12
click at [1220, 364] on td at bounding box center [1231, 362] width 39 height 32
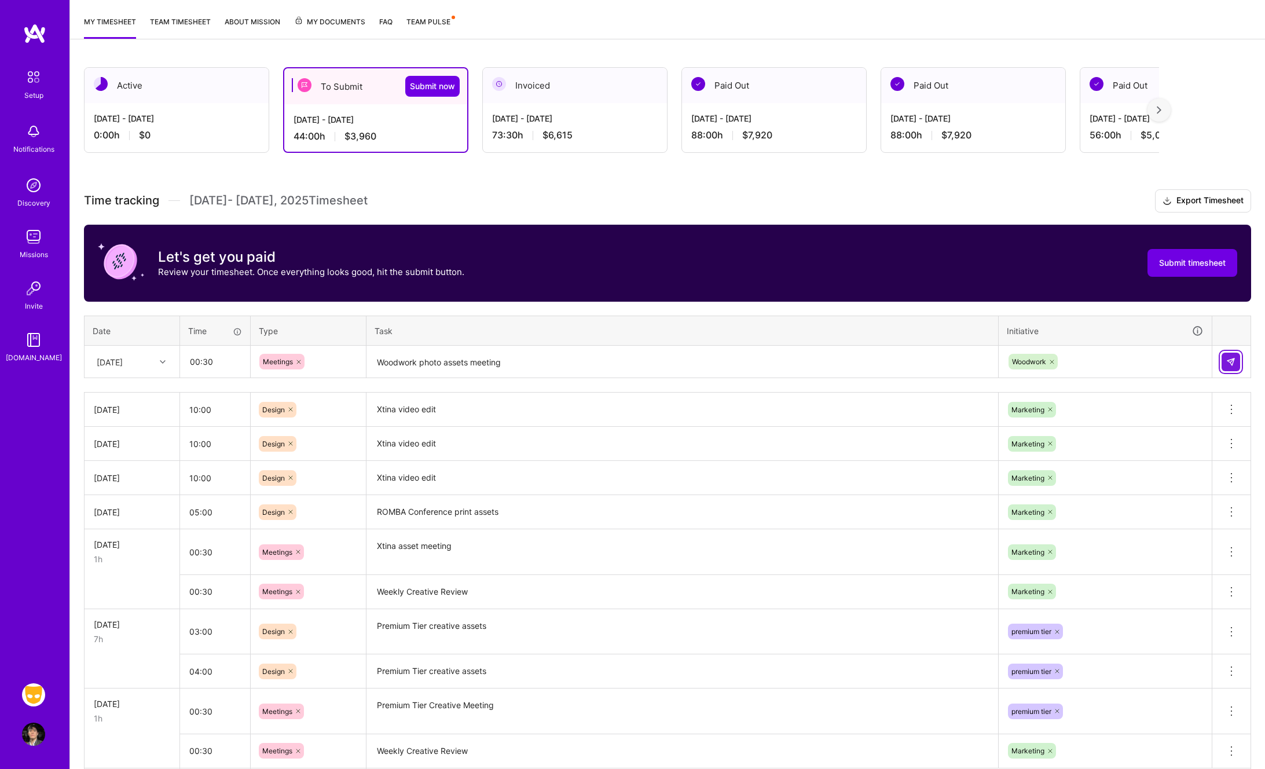
click at [1229, 364] on img at bounding box center [1230, 361] width 9 height 9
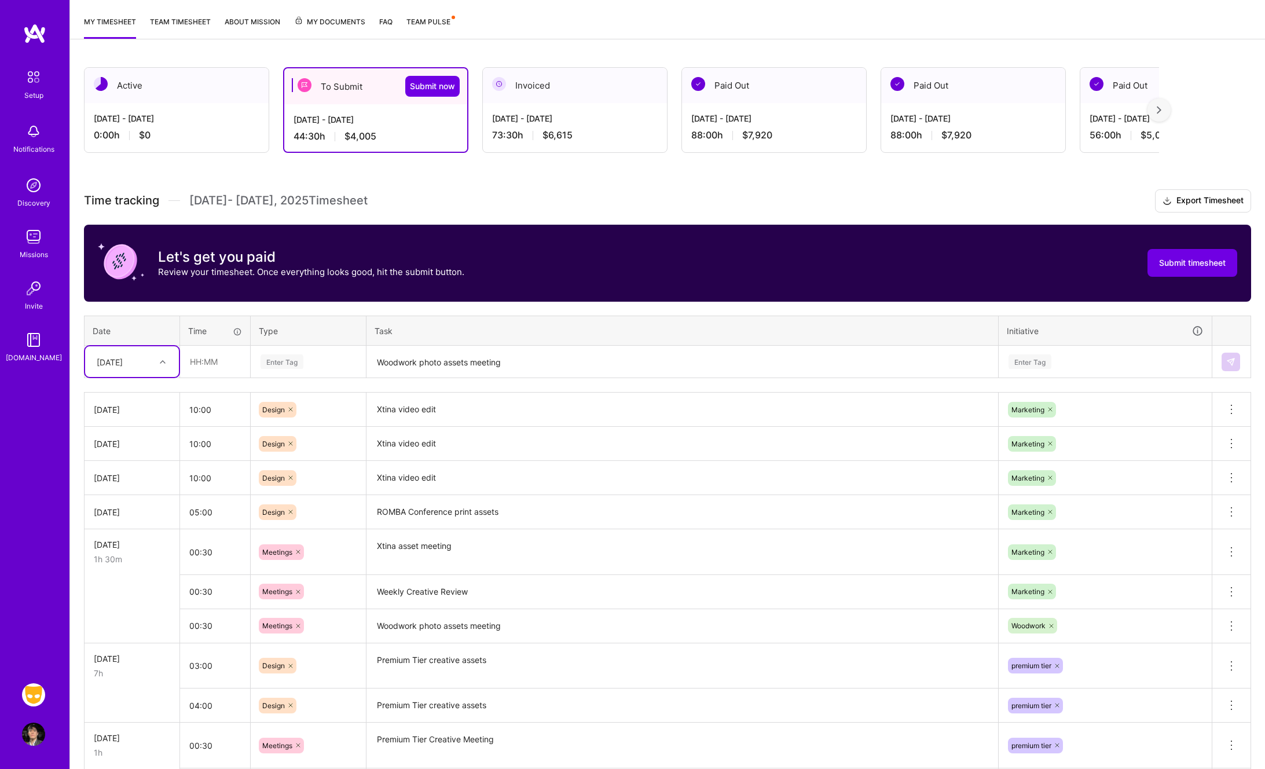
click at [599, 343] on th "Task" at bounding box center [682, 330] width 632 height 30
click at [601, 303] on div "Time tracking [DATE] - [DATE] Timesheet Export Timesheet Let's get you paid Rev…" at bounding box center [667, 511] width 1167 height 644
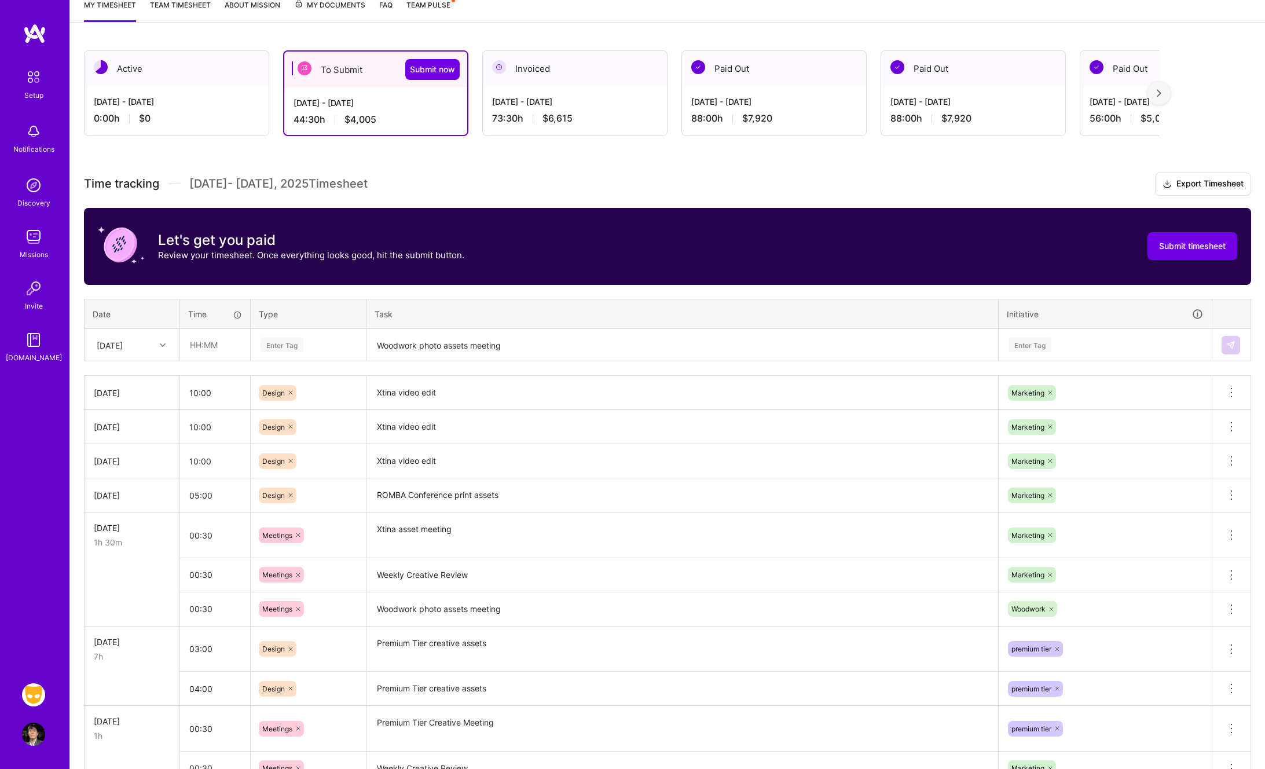
scroll to position [190, 0]
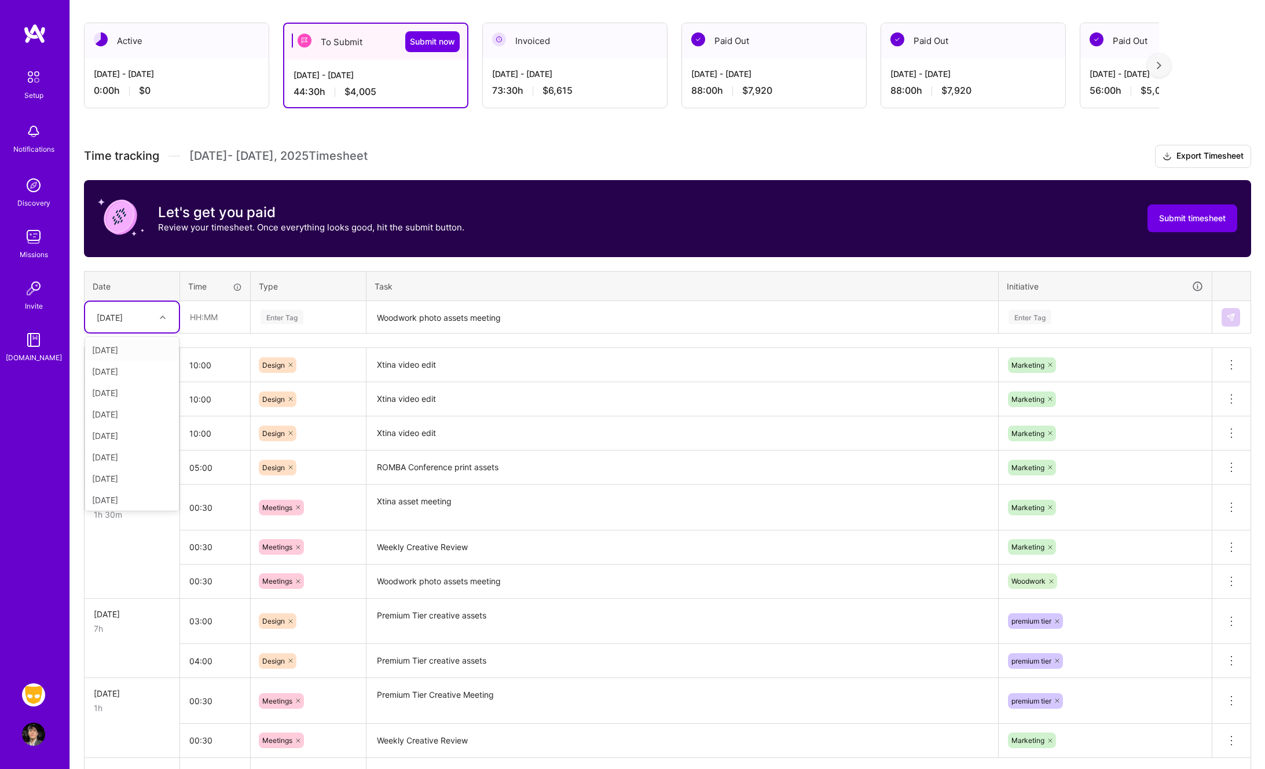
click at [151, 308] on div "[DATE]" at bounding box center [123, 316] width 64 height 19
click at [131, 417] on div "[DATE]" at bounding box center [132, 411] width 94 height 21
click at [233, 309] on input "text" at bounding box center [215, 317] width 69 height 31
type input "00:30"
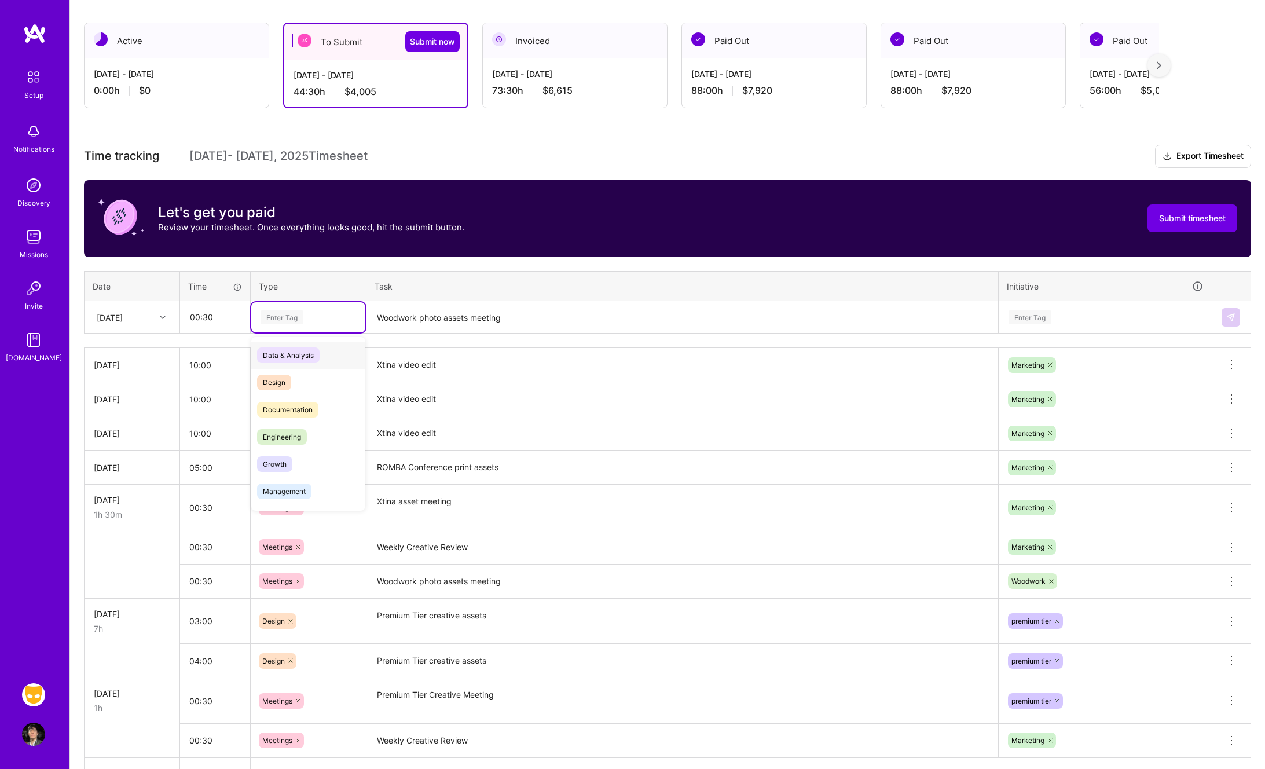
click at [337, 304] on div "Enter Tag" at bounding box center [308, 317] width 114 height 30
type input "me"
click at [296, 403] on span "Meetings" at bounding box center [278, 410] width 42 height 16
click at [419, 322] on textarea "Woodwork photo assets meeting" at bounding box center [682, 317] width 629 height 31
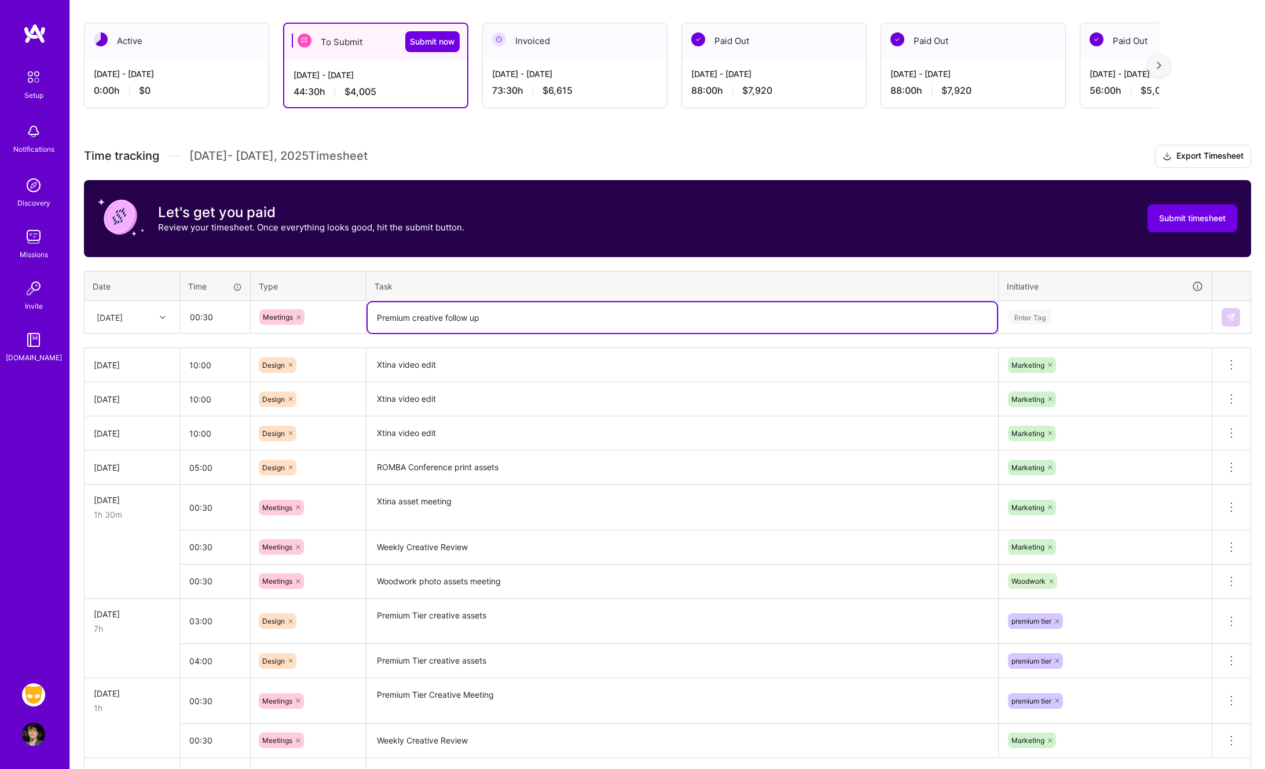
click at [617, 307] on textarea "Premium creative follow up" at bounding box center [682, 317] width 629 height 31
type textarea "Premium creative follow up"
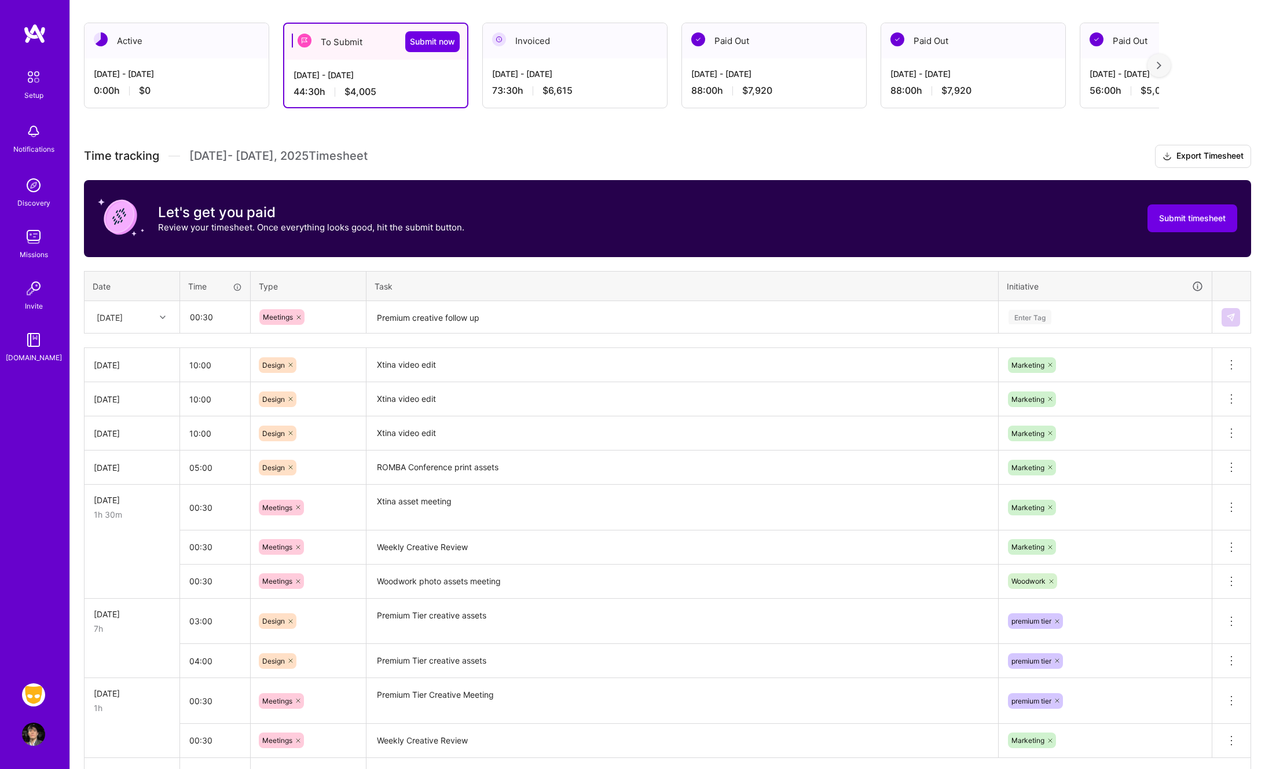
click at [641, 291] on th "Task" at bounding box center [682, 286] width 632 height 30
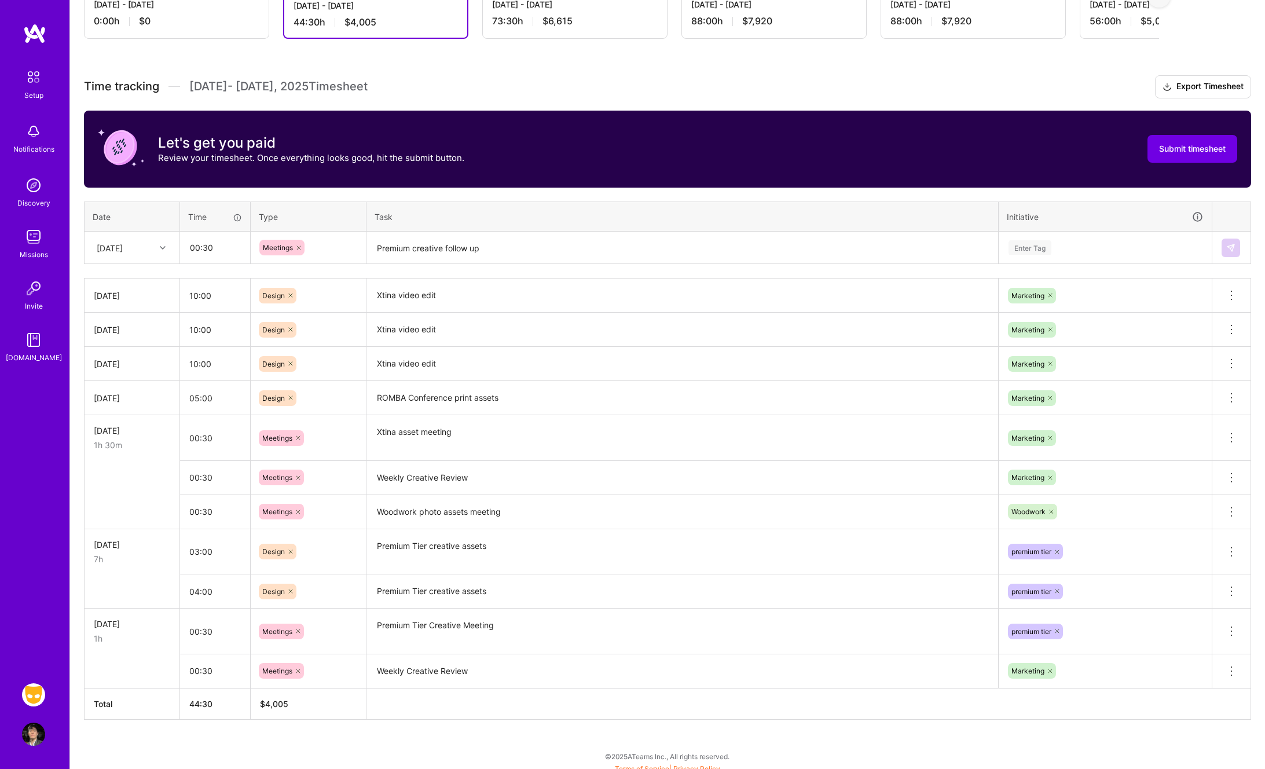
scroll to position [267, 0]
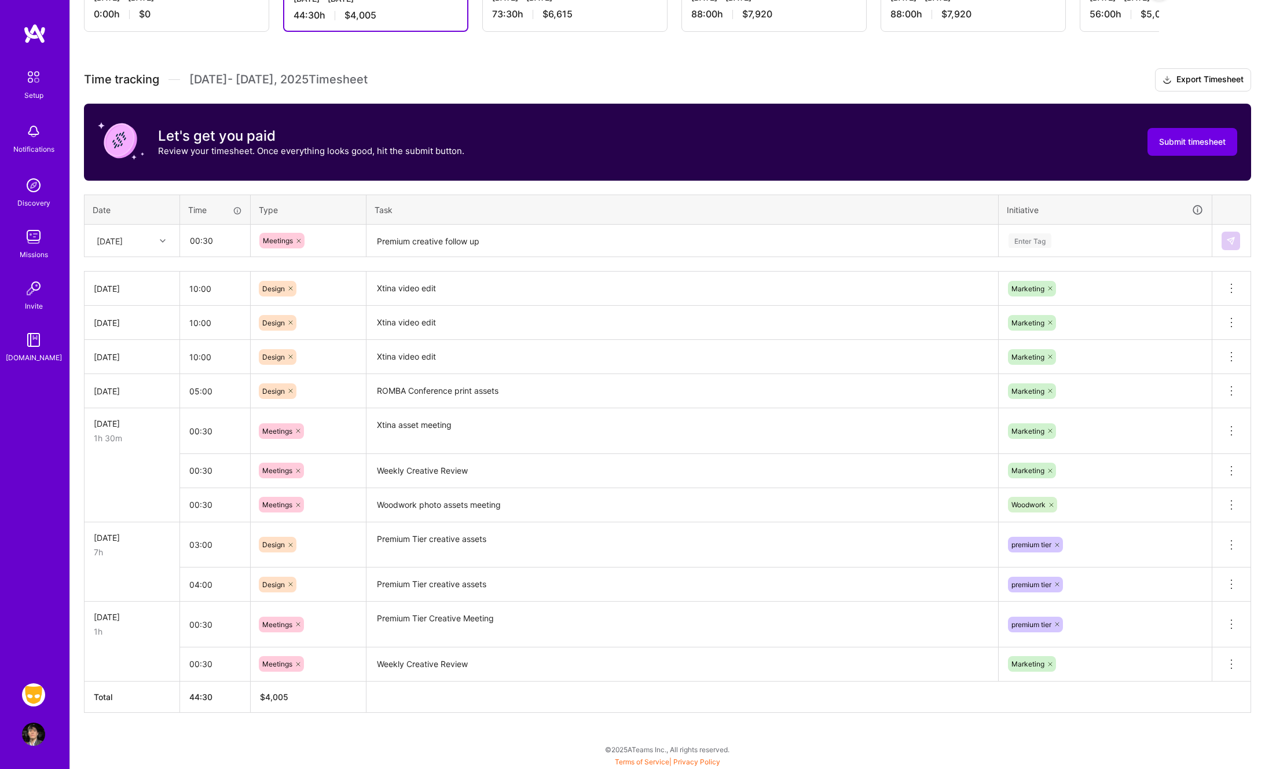
click at [1066, 234] on div "Enter Tag" at bounding box center [1105, 240] width 196 height 14
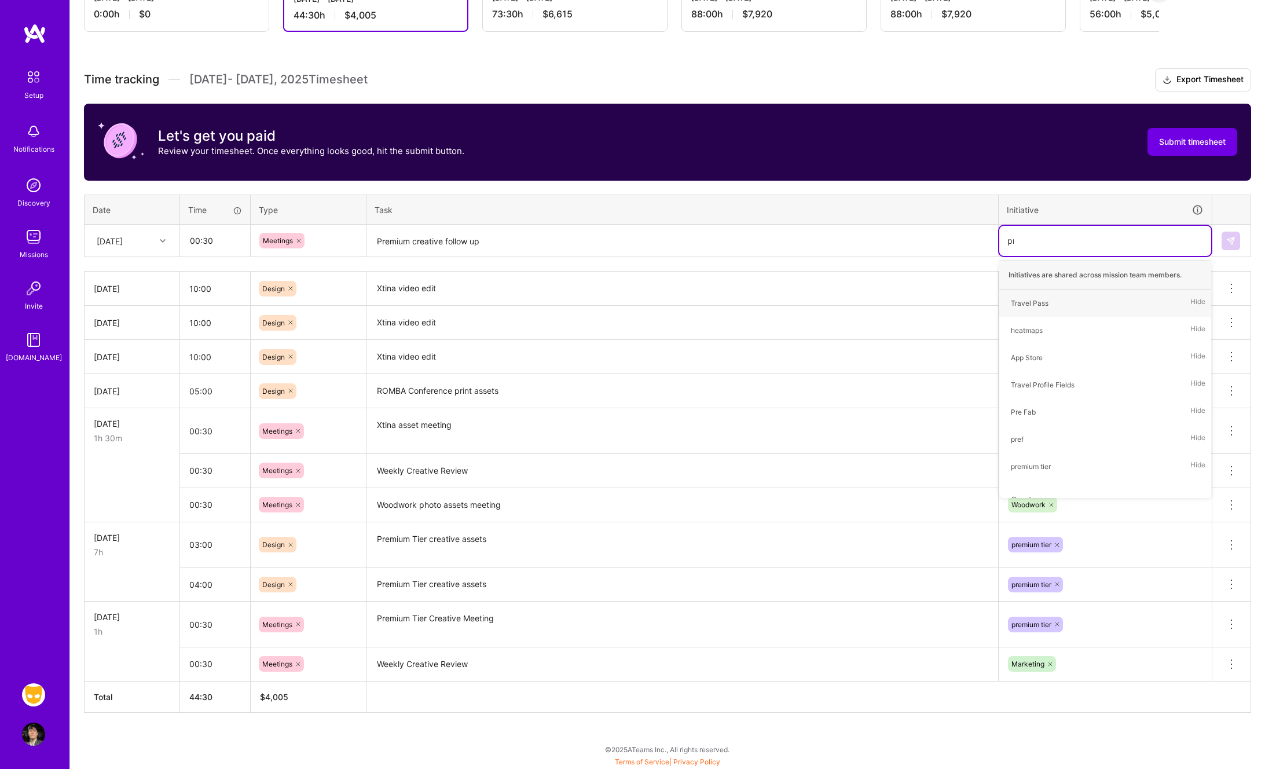
type input "prem"
click at [1047, 298] on div "premium tier" at bounding box center [1031, 303] width 40 height 12
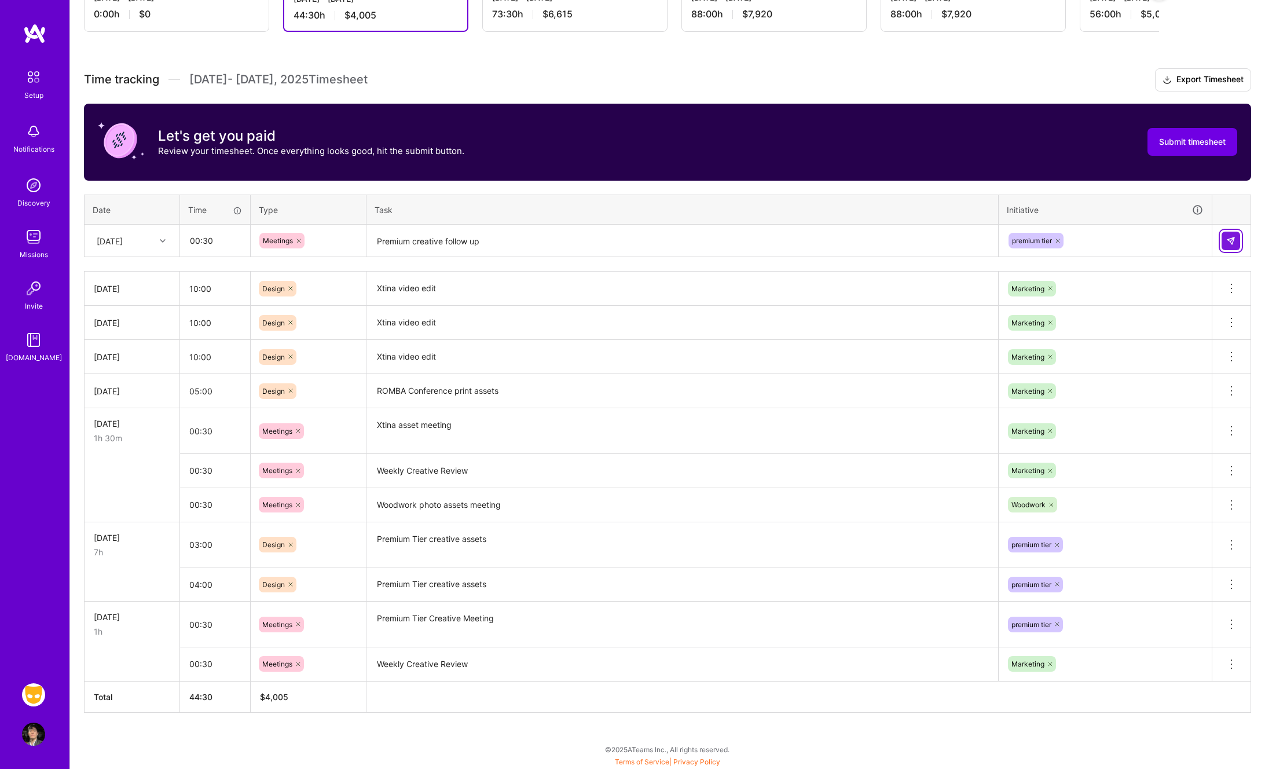
click at [1234, 240] on img at bounding box center [1230, 240] width 9 height 9
